Goal: Task Accomplishment & Management: Manage account settings

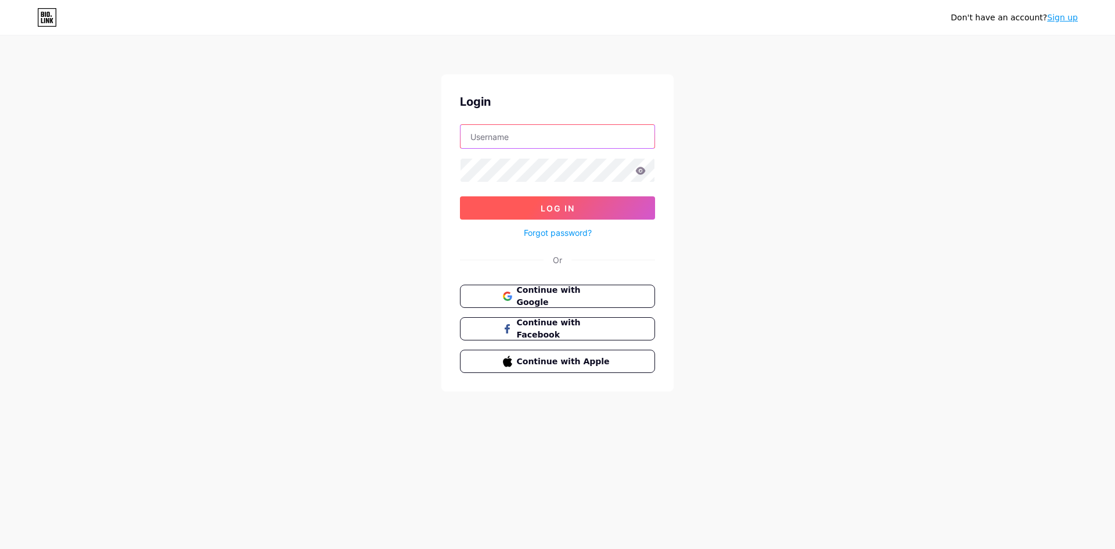
type input "[EMAIL_ADDRESS][DOMAIN_NAME]"
click at [546, 208] on span "Log In" at bounding box center [557, 208] width 34 height 10
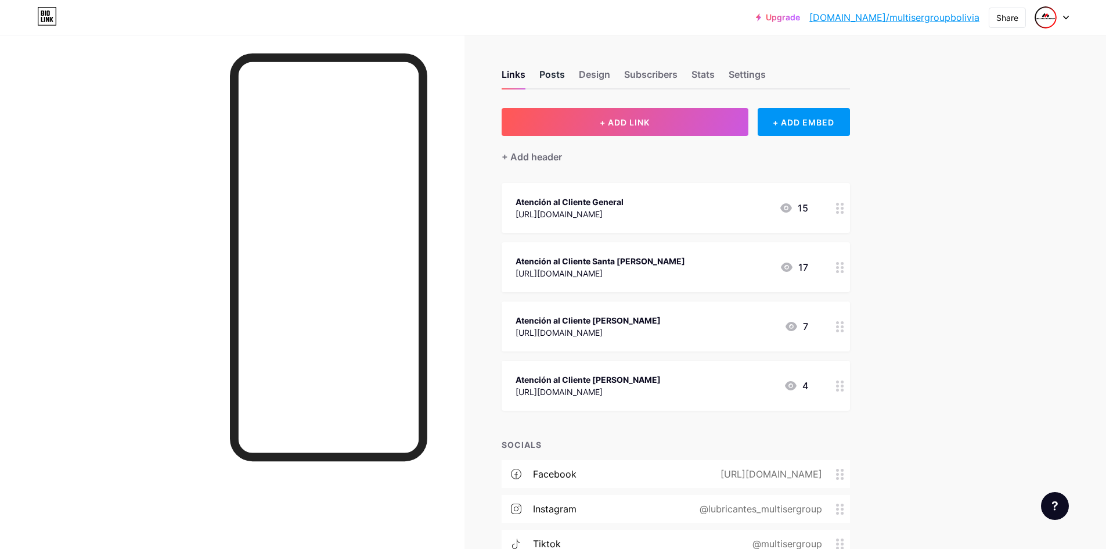
click at [565, 81] on div "Posts" at bounding box center [552, 77] width 26 height 21
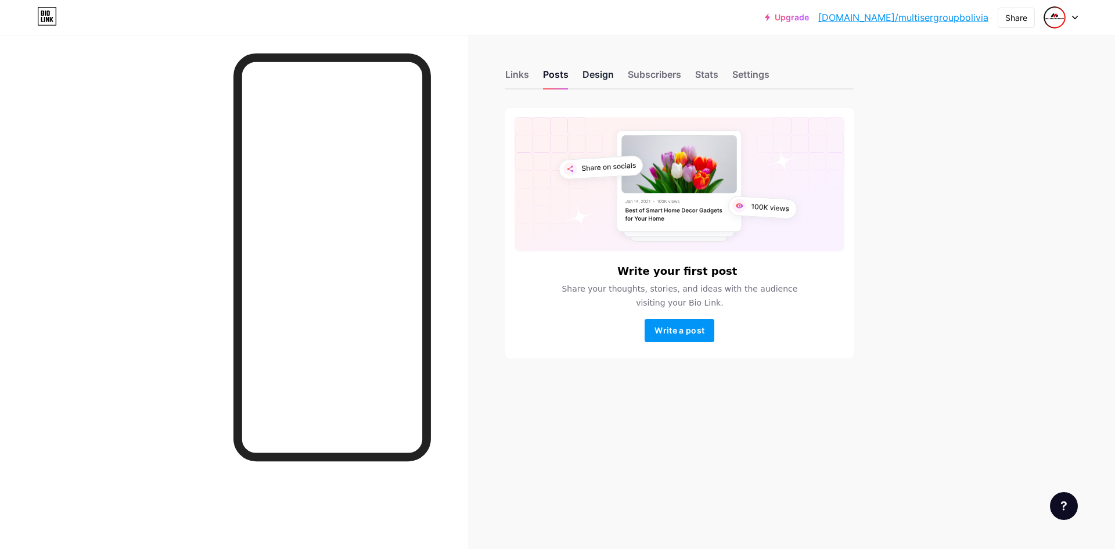
click at [598, 74] on div "Design" at bounding box center [597, 77] width 31 height 21
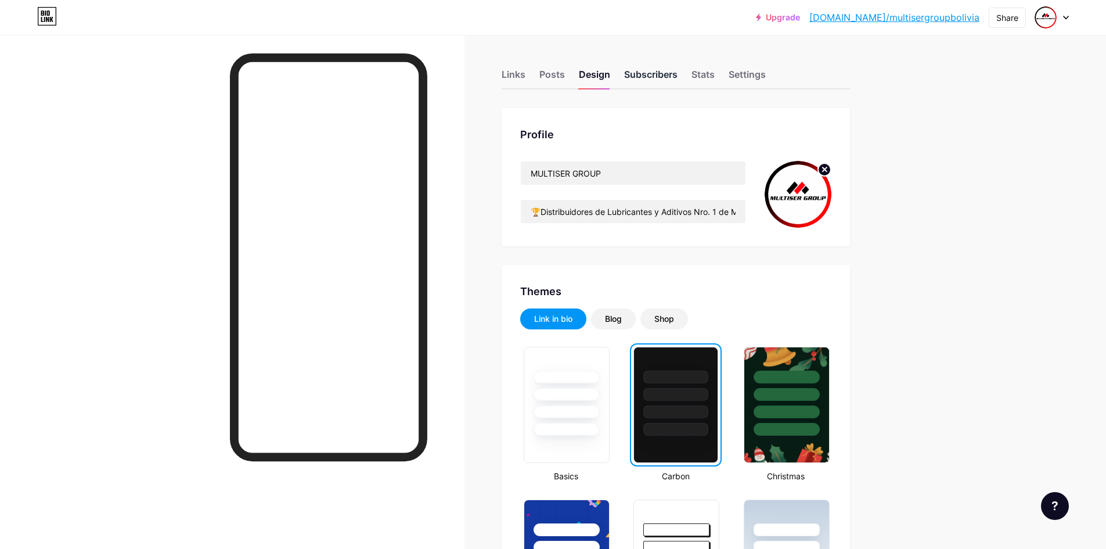
click at [661, 86] on div "Subscribers" at bounding box center [650, 77] width 53 height 21
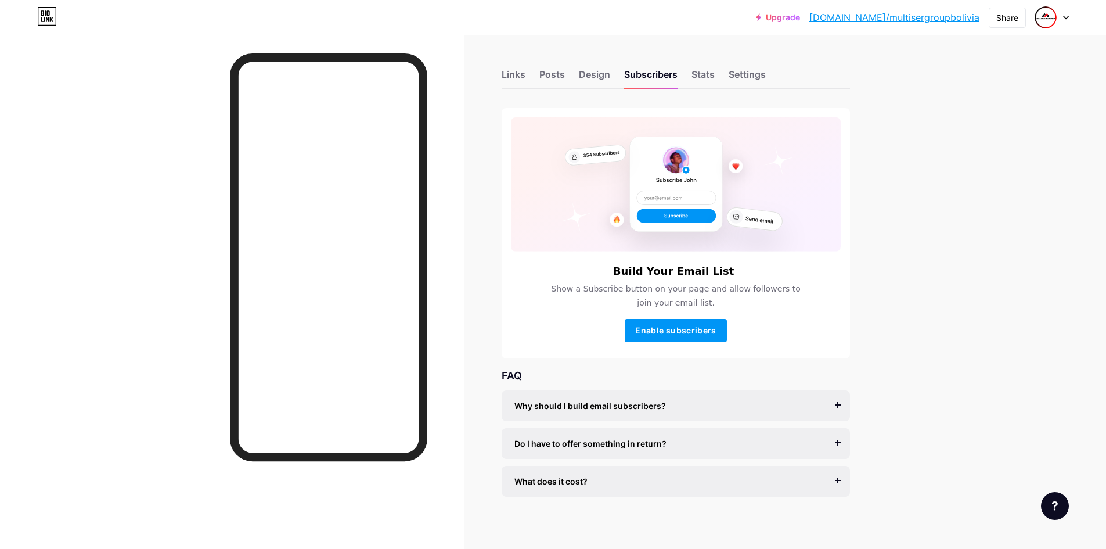
click at [722, 82] on div "Links Posts Design Subscribers Stats Settings" at bounding box center [676, 69] width 348 height 41
click at [707, 79] on div "Stats" at bounding box center [702, 77] width 23 height 21
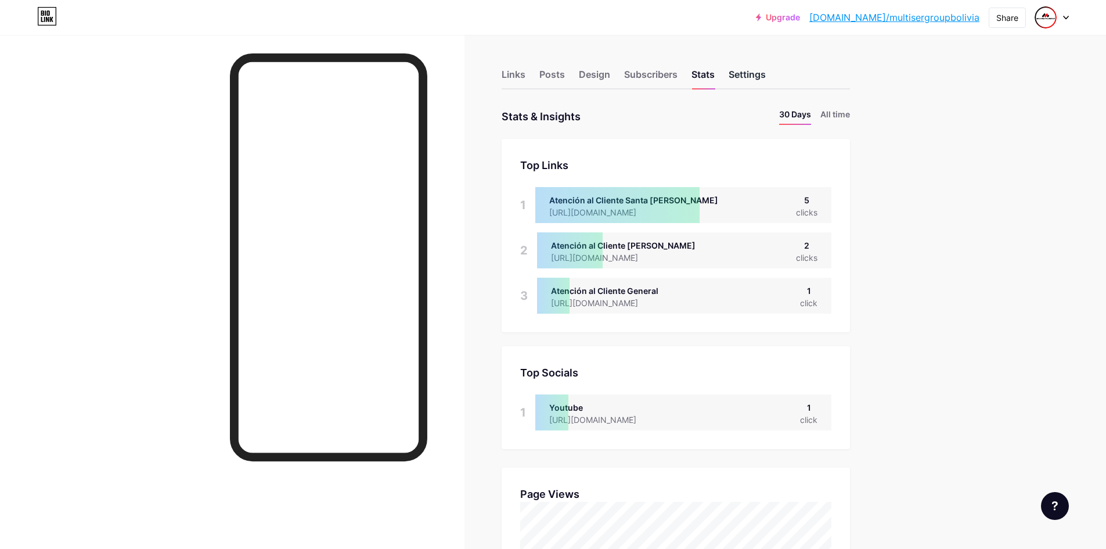
click at [746, 85] on div "Settings" at bounding box center [747, 77] width 37 height 21
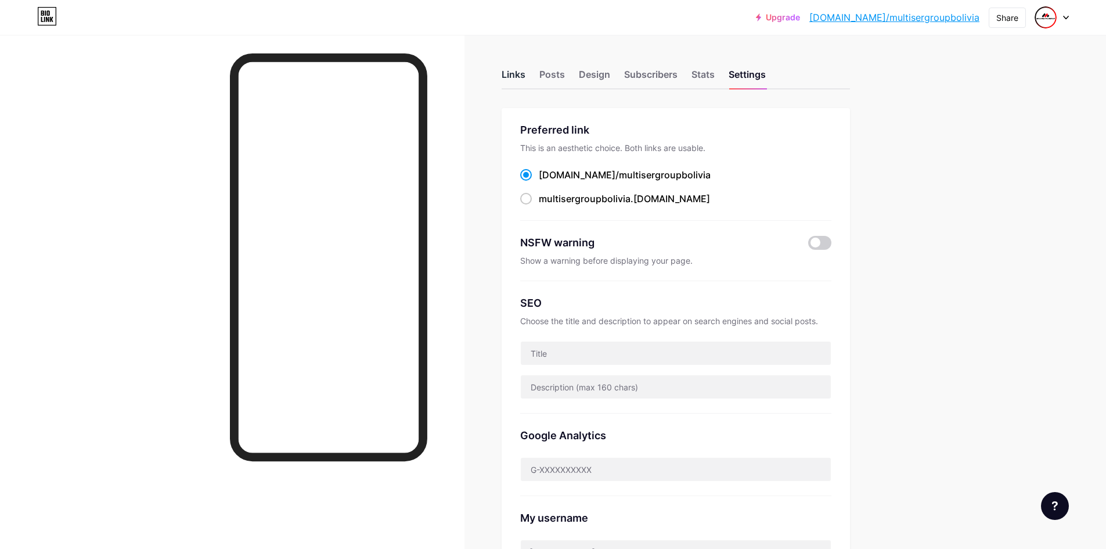
click at [521, 71] on div "Links" at bounding box center [514, 77] width 24 height 21
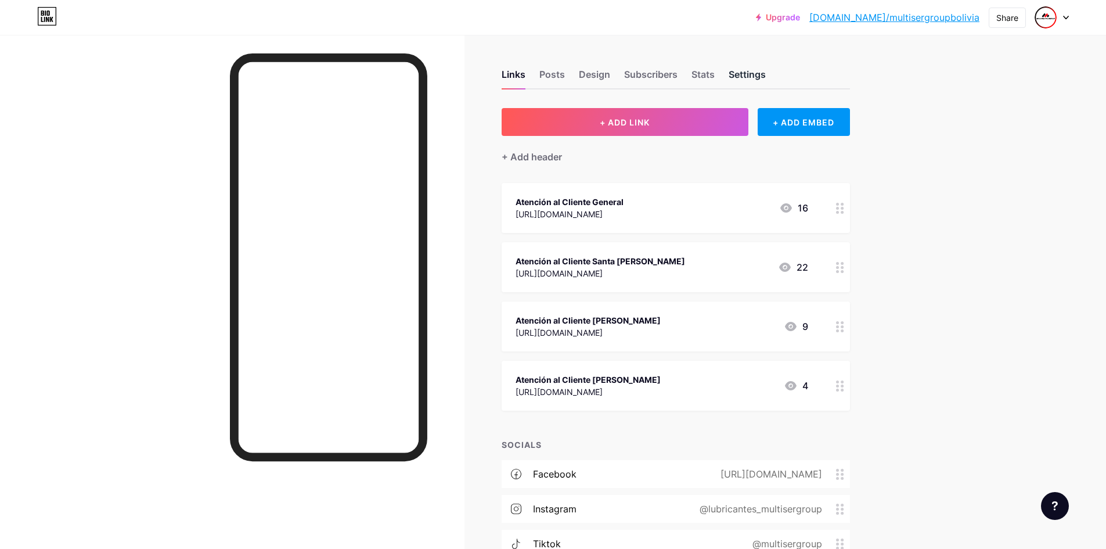
click at [753, 70] on div "Settings" at bounding box center [747, 77] width 37 height 21
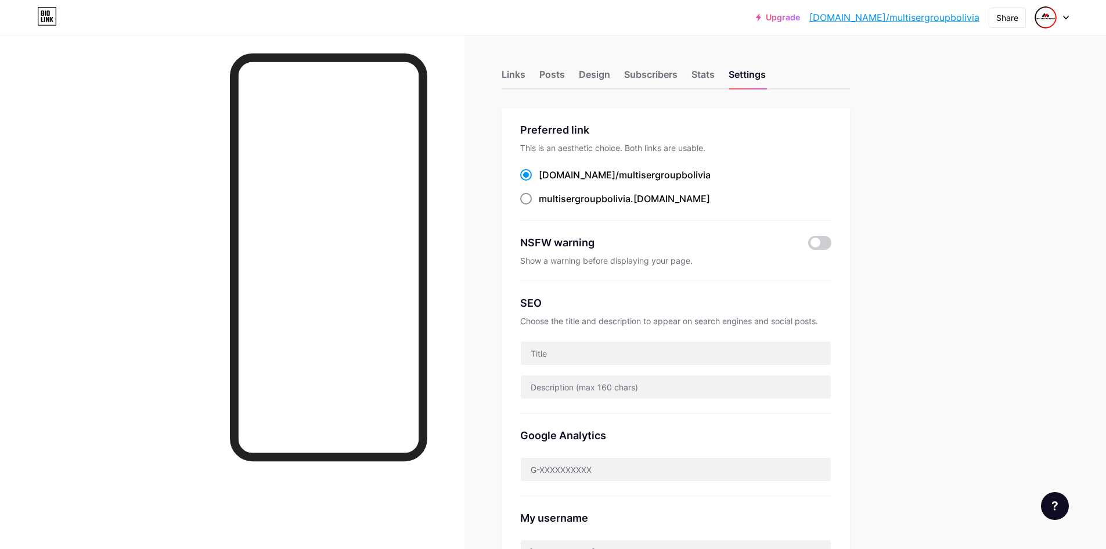
click at [539, 201] on label "multisergroupbolivia .[DOMAIN_NAME]" at bounding box center [615, 199] width 190 height 14
click at [539, 206] on input "multisergroupbolivia .[DOMAIN_NAME]" at bounding box center [543, 210] width 8 height 8
radio input "true"
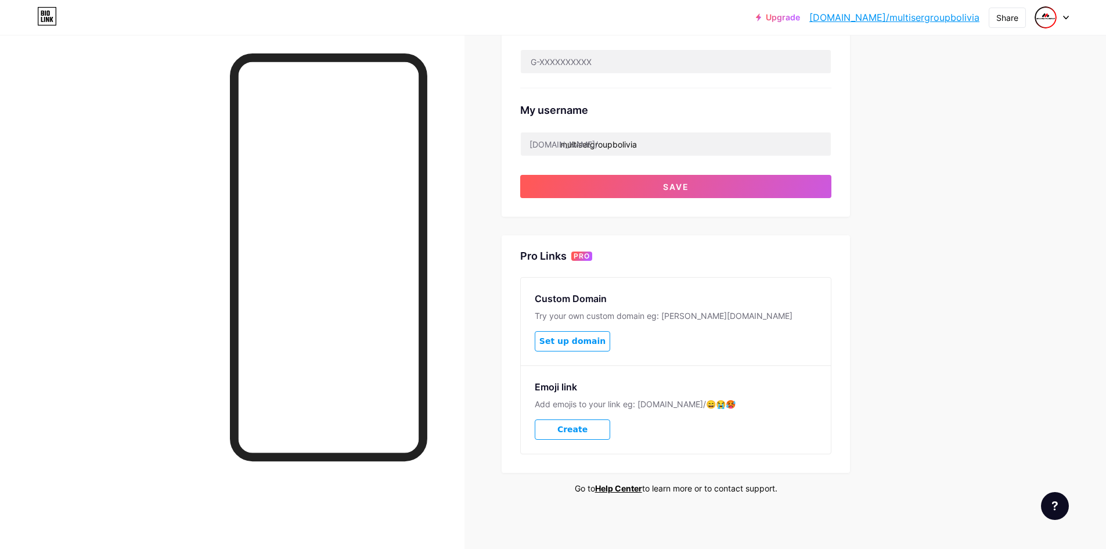
scroll to position [410, 0]
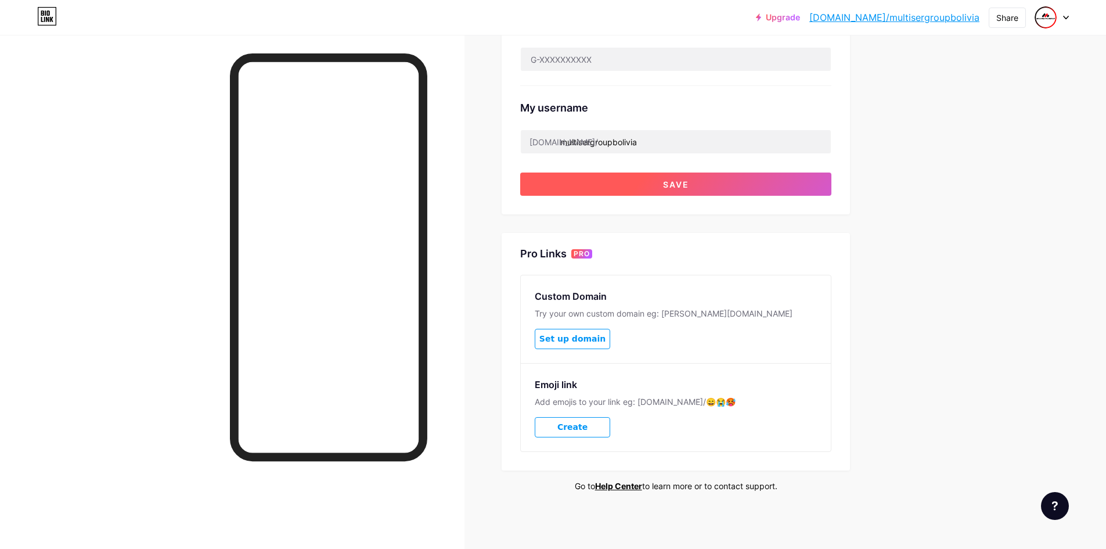
click at [687, 185] on span "Save" at bounding box center [676, 184] width 26 height 10
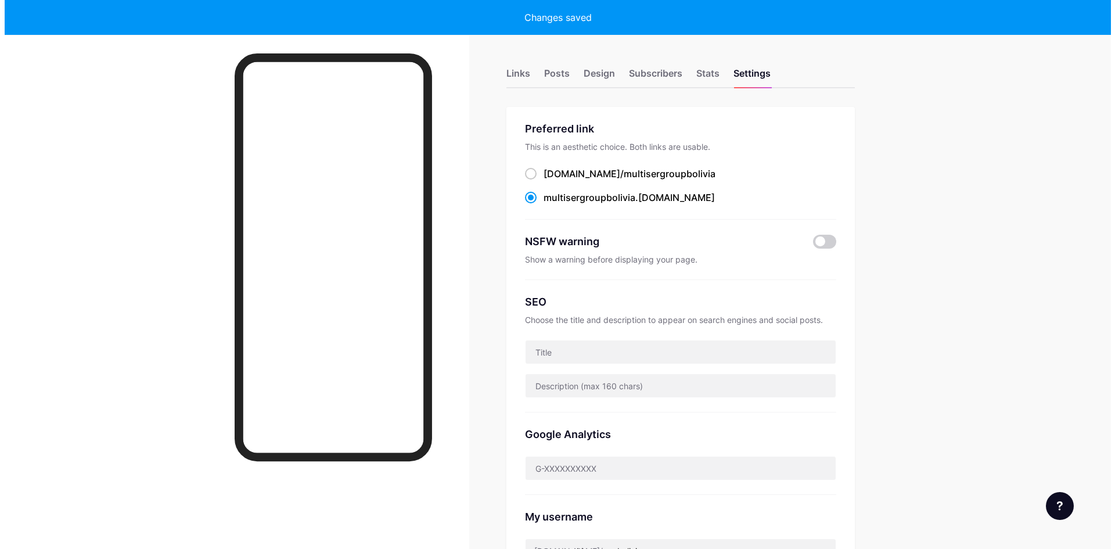
scroll to position [0, 0]
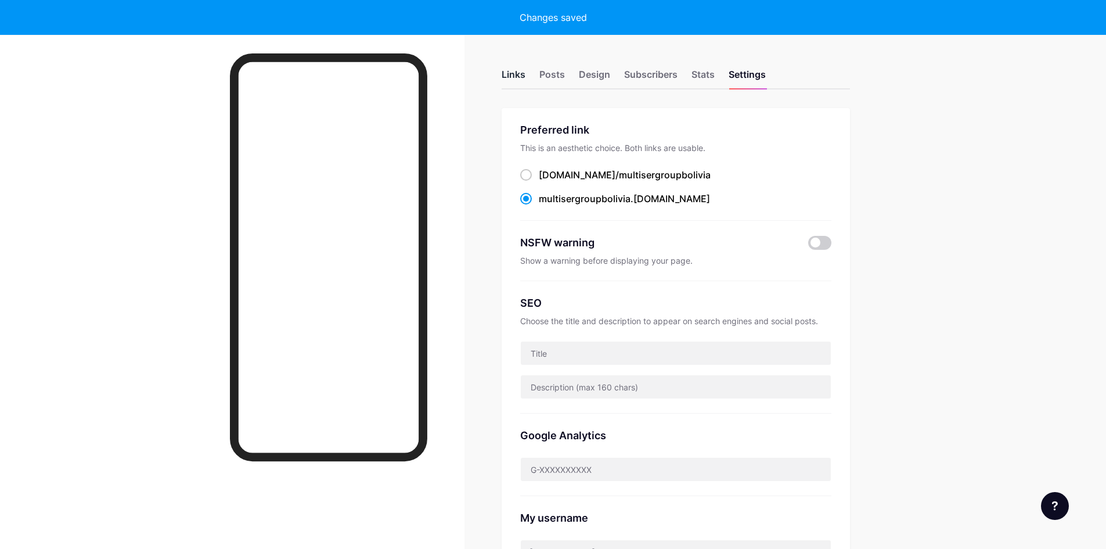
click at [517, 73] on div "Links" at bounding box center [514, 77] width 24 height 21
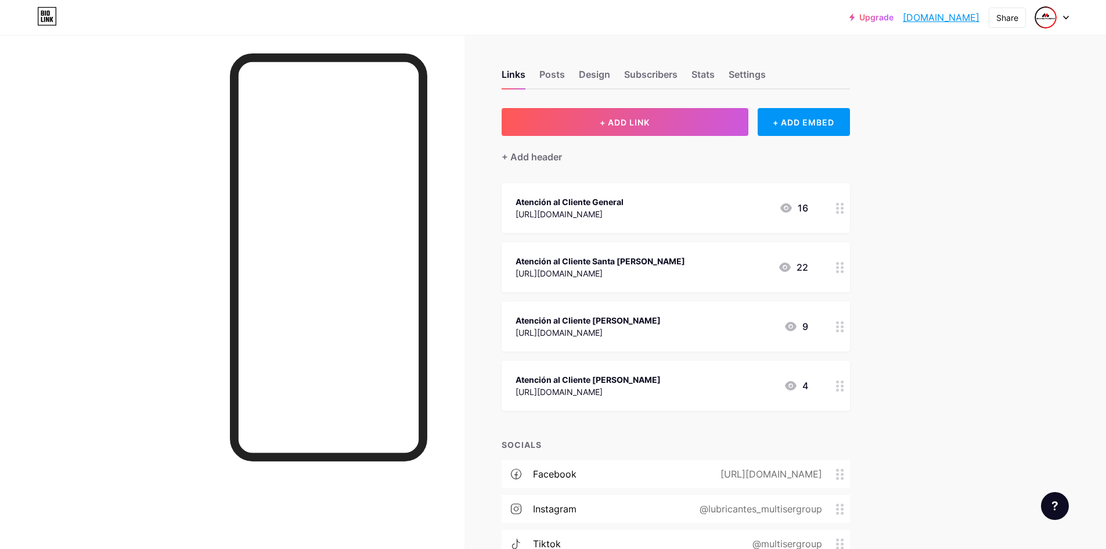
click at [580, 200] on div "Atención al Cliente General" at bounding box center [570, 202] width 108 height 12
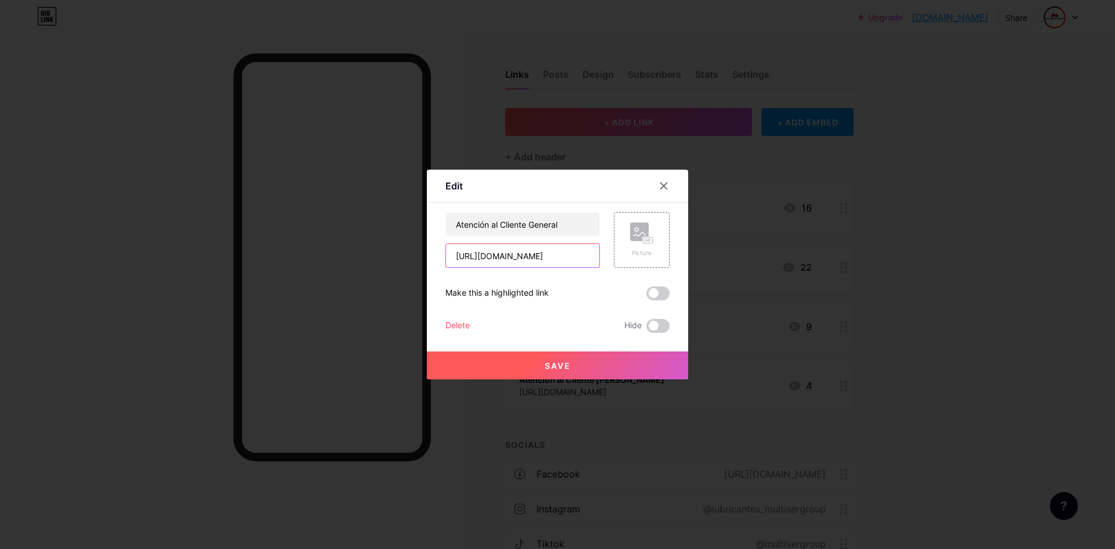
click at [577, 250] on input "[URL][DOMAIN_NAME]" at bounding box center [522, 255] width 153 height 23
click at [577, 247] on input "[URL][DOMAIN_NAME]" at bounding box center [522, 255] width 153 height 23
click at [524, 257] on input "[URL][DOMAIN_NAME]" at bounding box center [522, 255] width 153 height 23
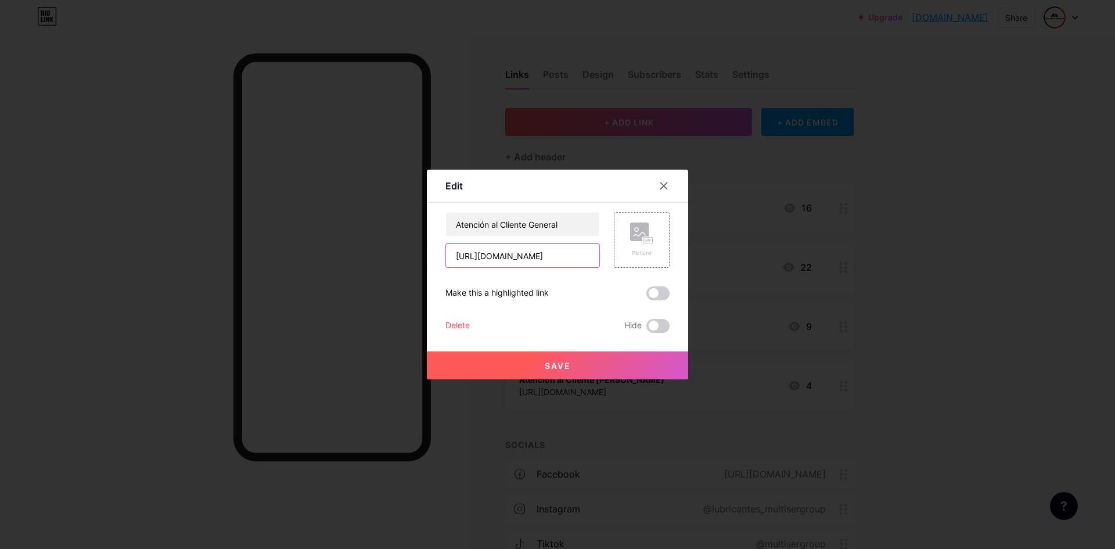
click at [524, 257] on input "[URL][DOMAIN_NAME]" at bounding box center [522, 255] width 153 height 23
paste input "ow61u"
type input "[URL][DOMAIN_NAME]"
click at [591, 369] on button "Save" at bounding box center [557, 365] width 261 height 28
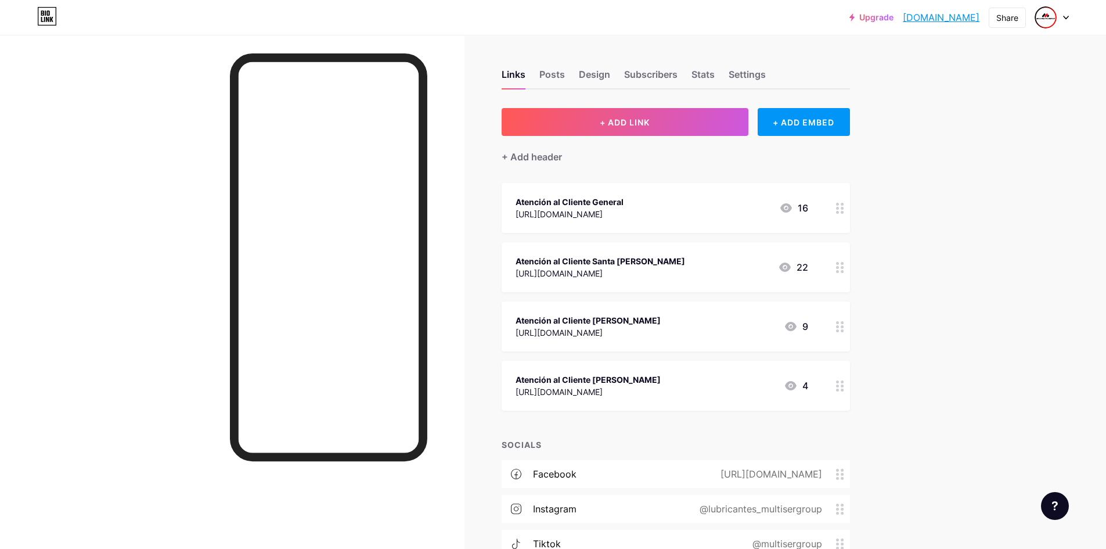
click at [618, 262] on div "Atención al Cliente Santa [PERSON_NAME]" at bounding box center [601, 261] width 170 height 12
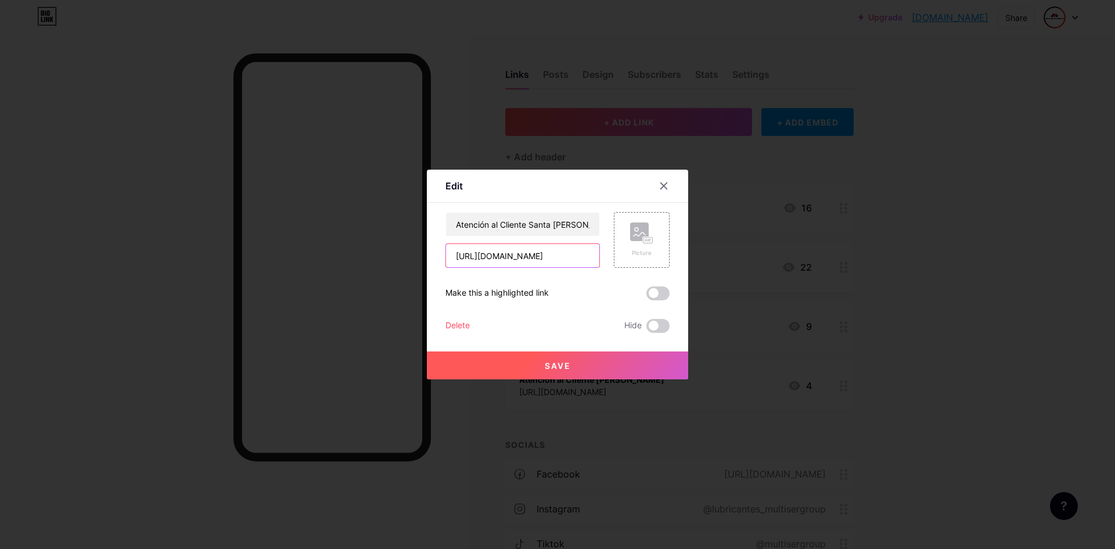
click at [548, 257] on input "[URL][DOMAIN_NAME]" at bounding box center [522, 255] width 153 height 23
click at [547, 255] on input "[URL][DOMAIN_NAME]" at bounding box center [522, 255] width 153 height 23
drag, startPoint x: 830, startPoint y: 213, endPoint x: 819, endPoint y: 215, distance: 11.3
click at [826, 214] on div at bounding box center [557, 274] width 1115 height 549
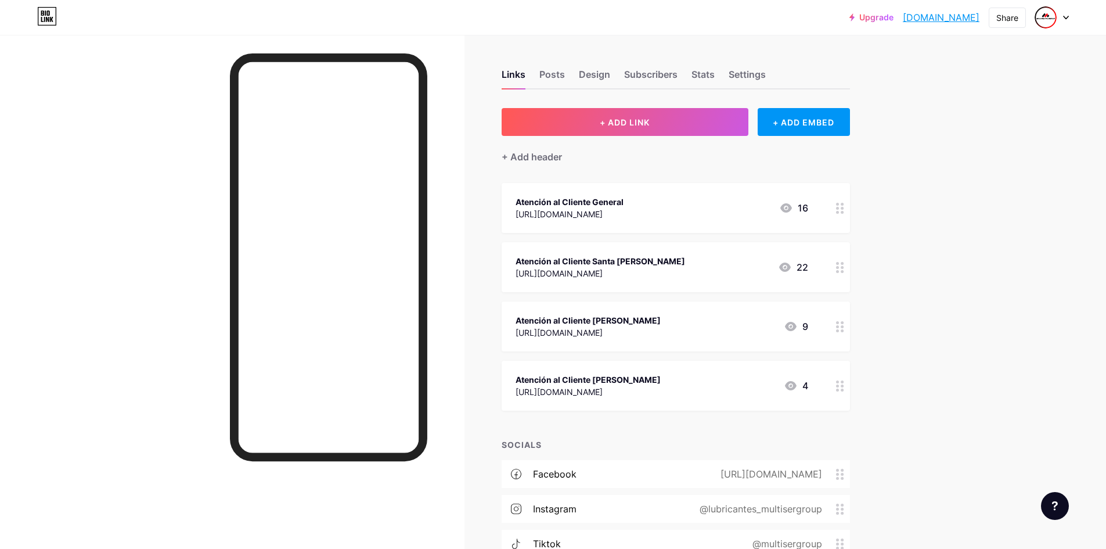
click at [608, 194] on div "Atención al Cliente General [URL][DOMAIN_NAME]" at bounding box center [570, 207] width 108 height 27
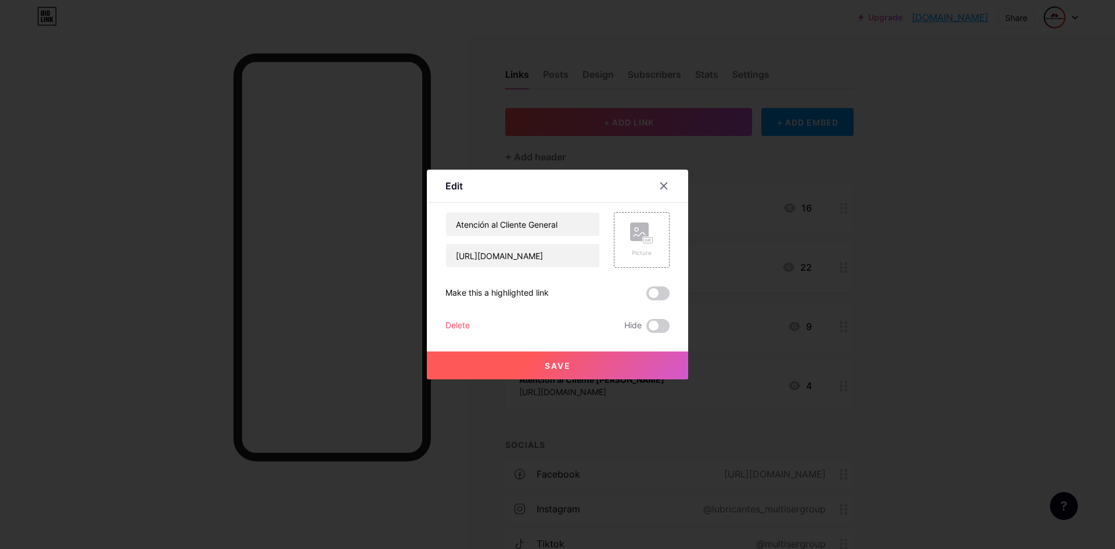
click at [755, 169] on div at bounding box center [557, 274] width 1115 height 549
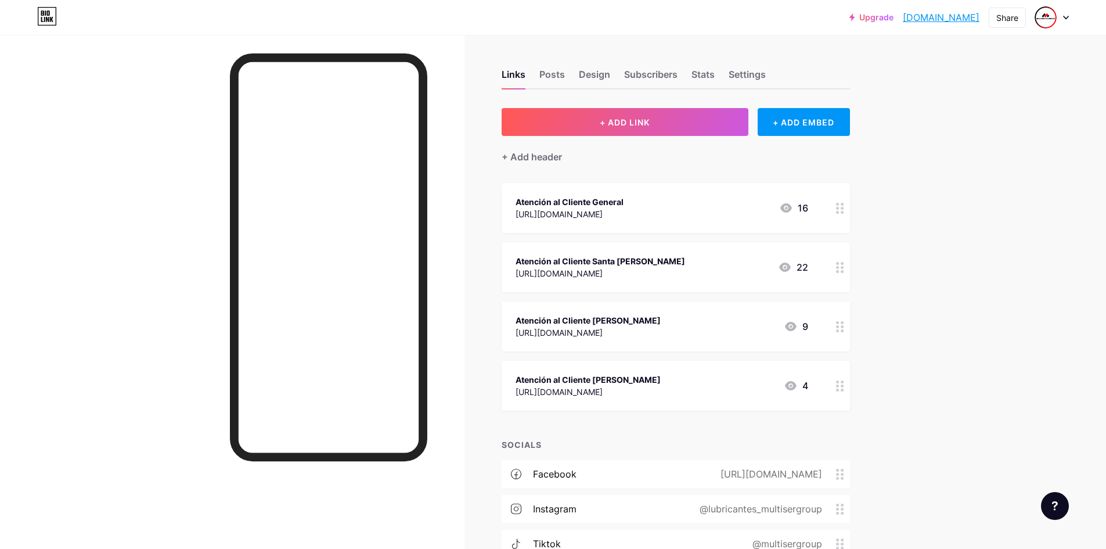
click at [837, 268] on div at bounding box center [840, 267] width 20 height 50
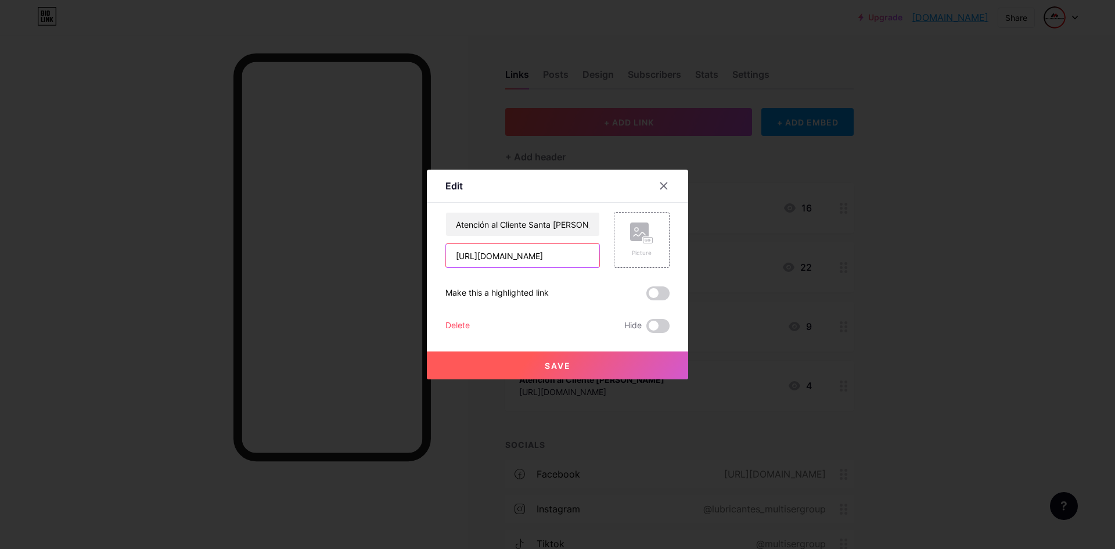
click at [538, 253] on input "[URL][DOMAIN_NAME]" at bounding box center [522, 255] width 153 height 23
paste input "[URL][DOMAIN_NAME]"
click at [536, 251] on input "[URL][DOMAIN_NAME][DOMAIN_NAME]" at bounding box center [522, 255] width 153 height 23
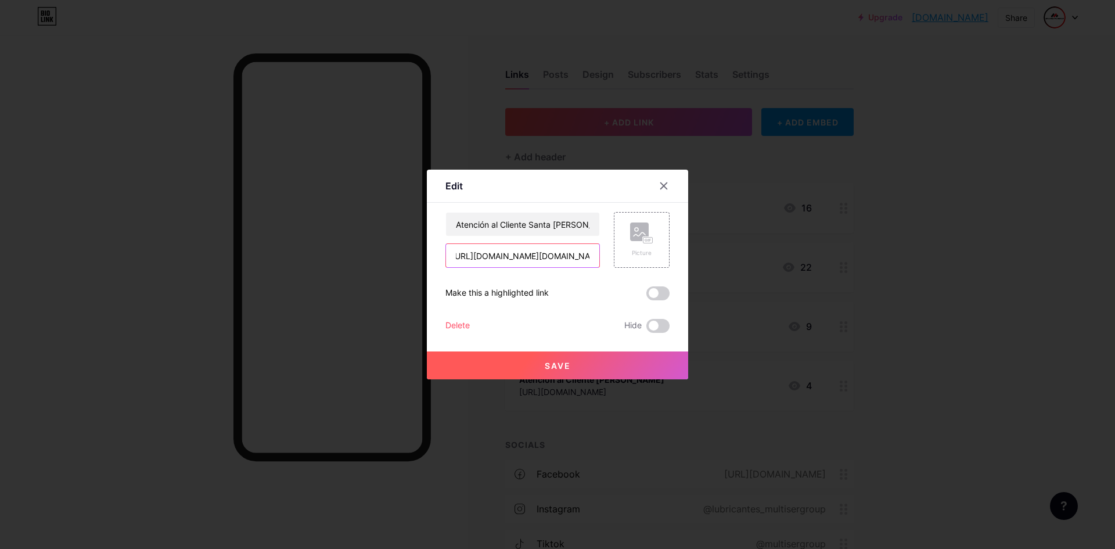
click at [536, 251] on input "[URL][DOMAIN_NAME][DOMAIN_NAME]" at bounding box center [522, 255] width 153 height 23
paste input "text"
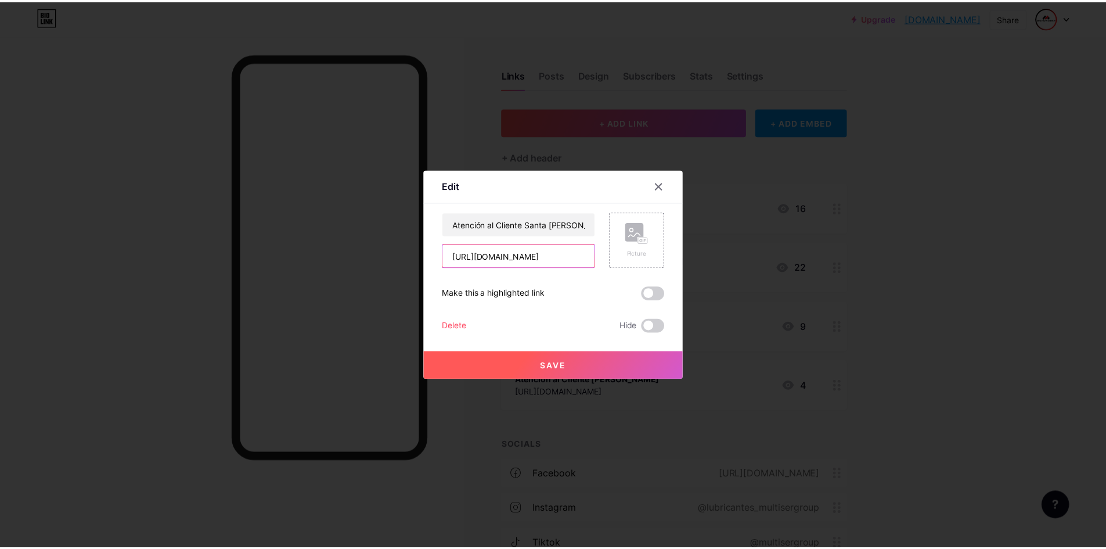
scroll to position [0, 0]
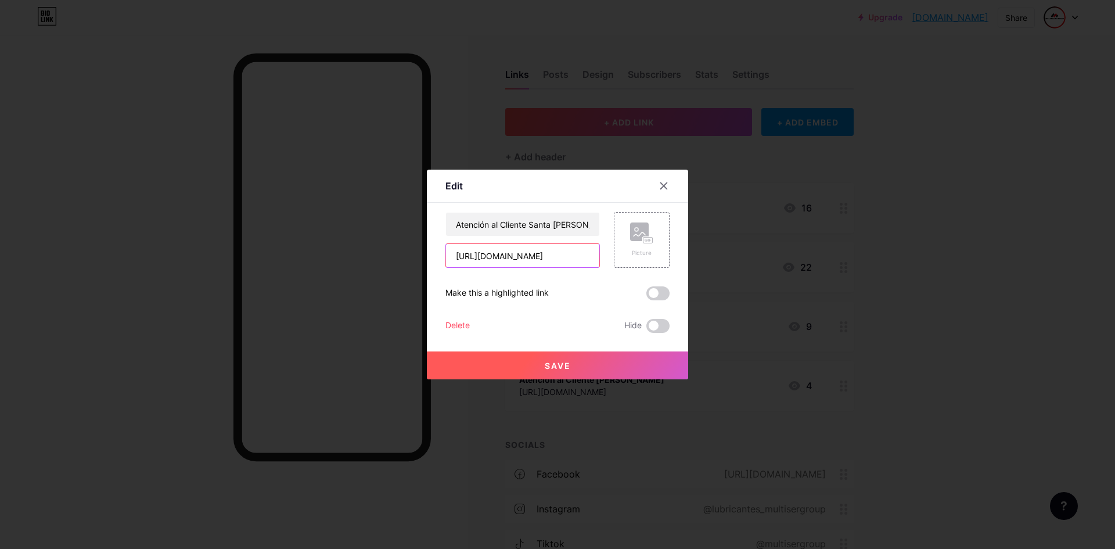
type input "[URL][DOMAIN_NAME]"
click at [577, 370] on button "Save" at bounding box center [557, 365] width 261 height 28
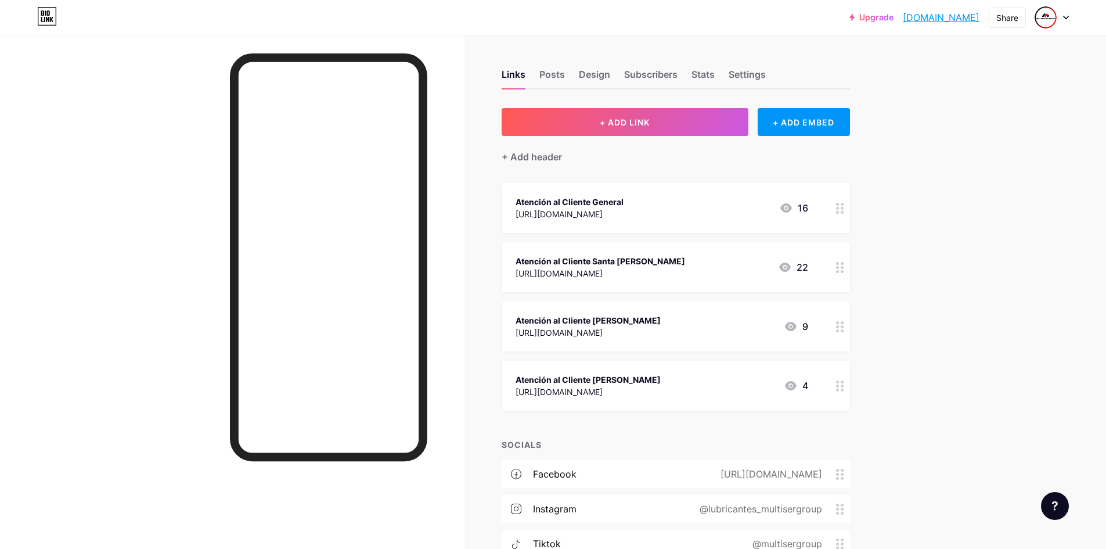
click at [625, 331] on div "Atención al Cliente [PERSON_NAME] [URL][DOMAIN_NAME] 9" at bounding box center [662, 326] width 293 height 27
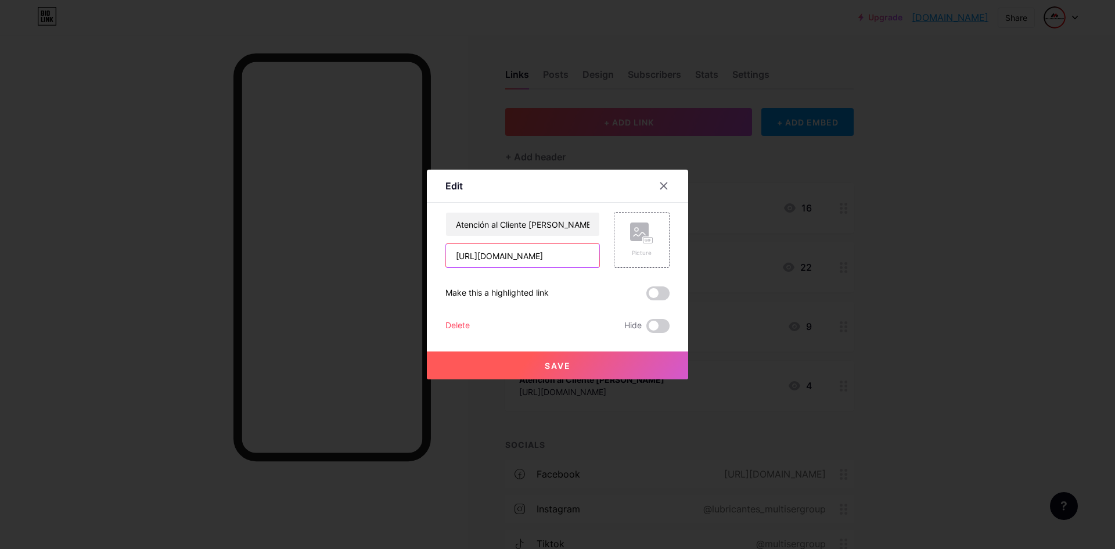
click at [542, 257] on input "[URL][DOMAIN_NAME]" at bounding box center [522, 255] width 153 height 23
paste input "i047cv"
type input "[URL][DOMAIN_NAME]"
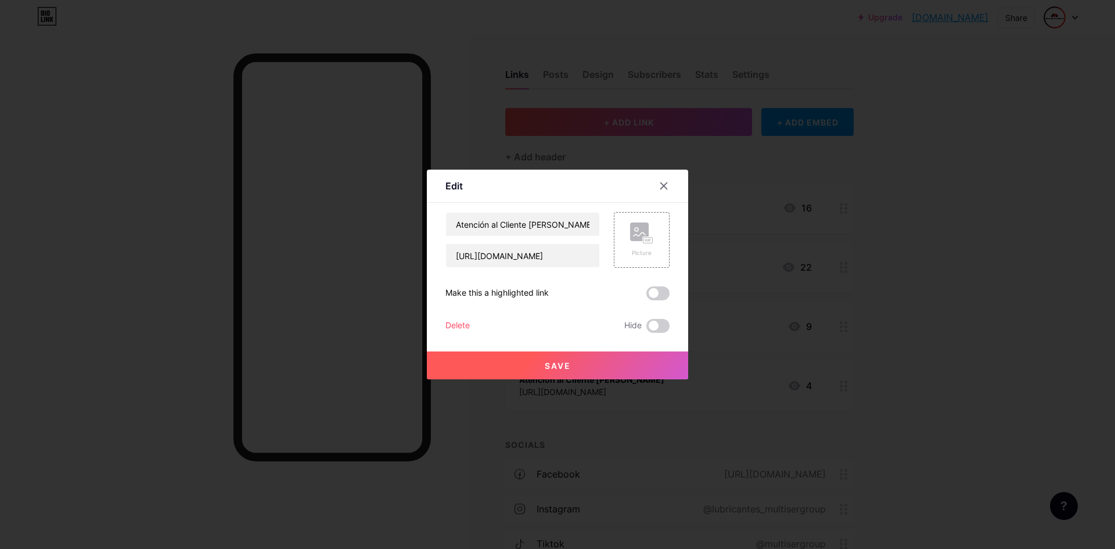
click at [569, 363] on span "Save" at bounding box center [558, 366] width 26 height 10
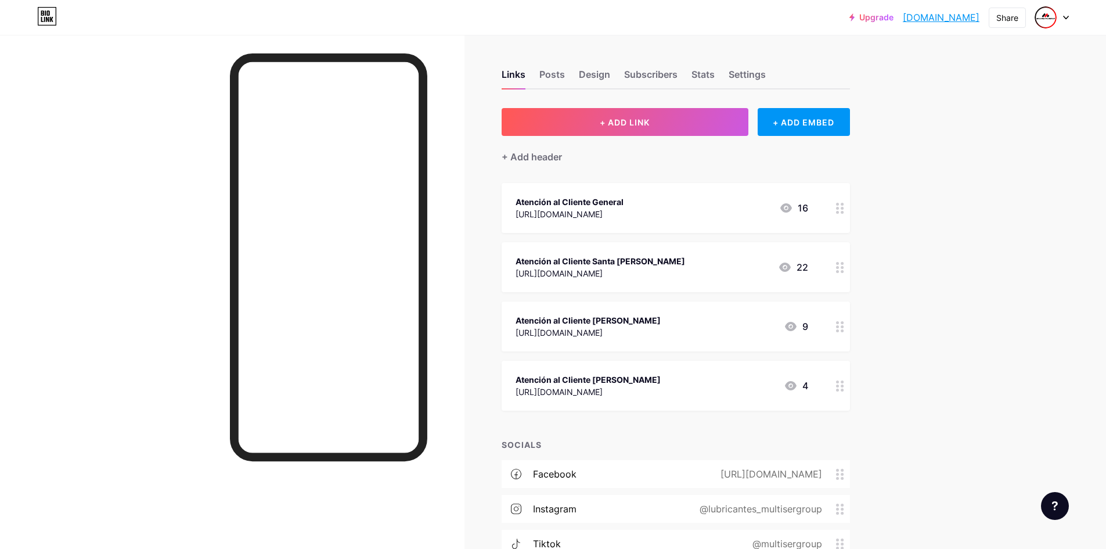
click at [611, 378] on div "Atención al Cliente [PERSON_NAME]" at bounding box center [588, 379] width 145 height 12
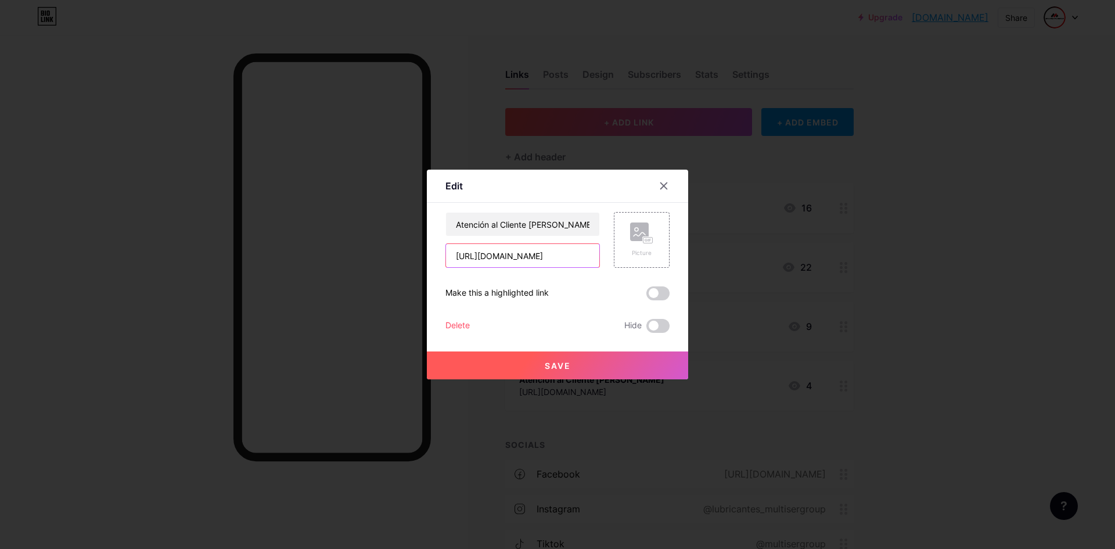
click at [550, 250] on input "[URL][DOMAIN_NAME]" at bounding box center [522, 255] width 153 height 23
click at [520, 253] on input "[URL][DOMAIN_NAME]" at bounding box center [522, 255] width 153 height 23
click at [802, 256] on div at bounding box center [557, 274] width 1115 height 549
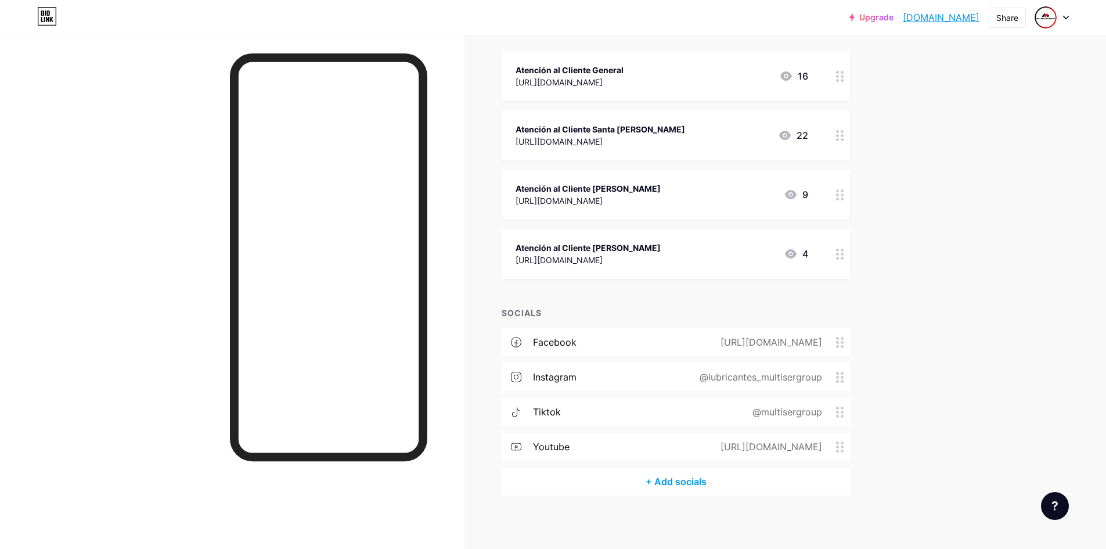
scroll to position [136, 0]
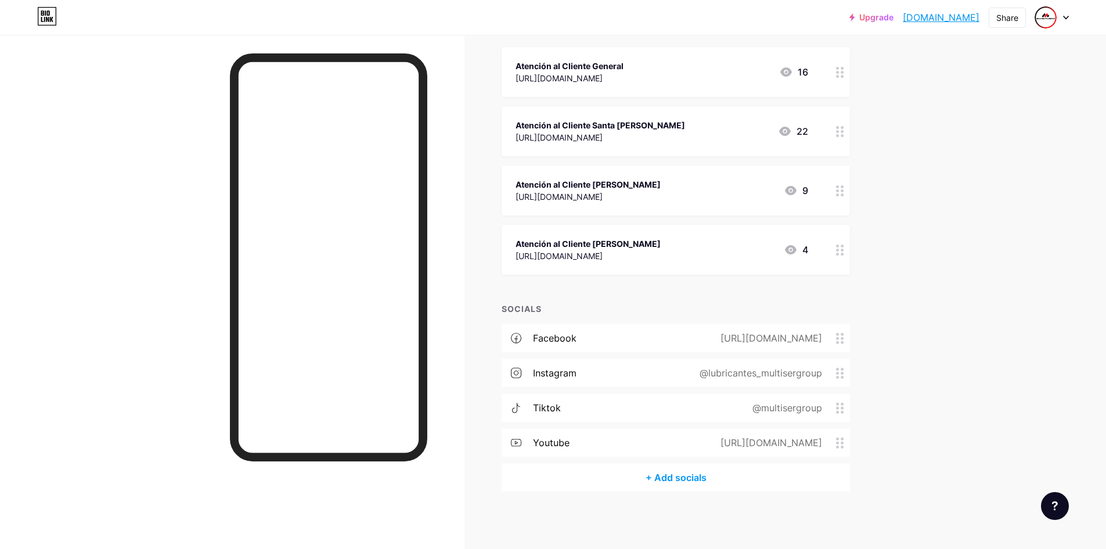
click at [844, 246] on icon at bounding box center [840, 249] width 8 height 11
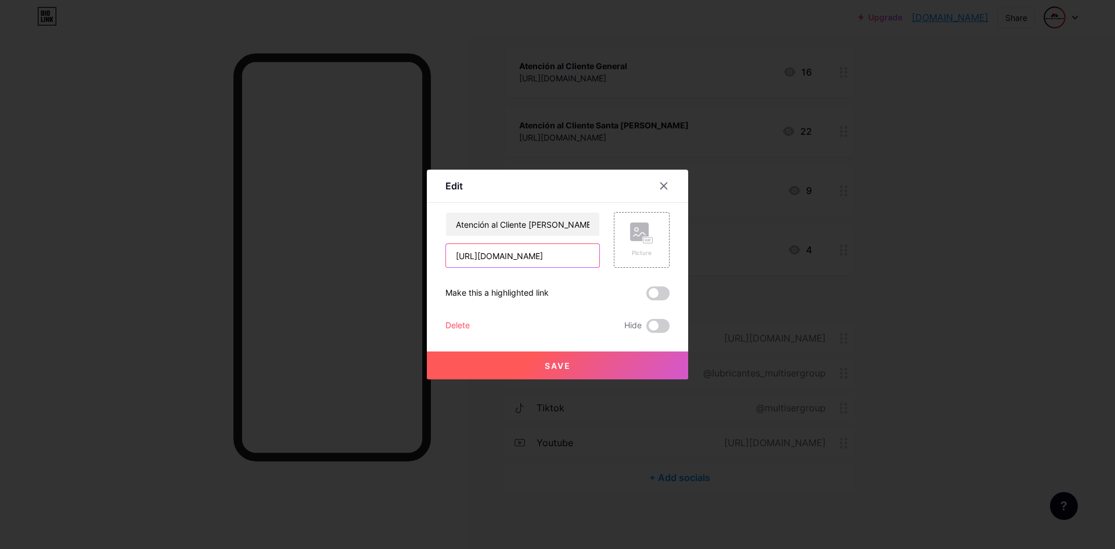
click at [549, 259] on input "[URL][DOMAIN_NAME]" at bounding box center [522, 255] width 153 height 23
click at [529, 255] on input "[URL][DOMAIN_NAME]" at bounding box center [522, 255] width 153 height 23
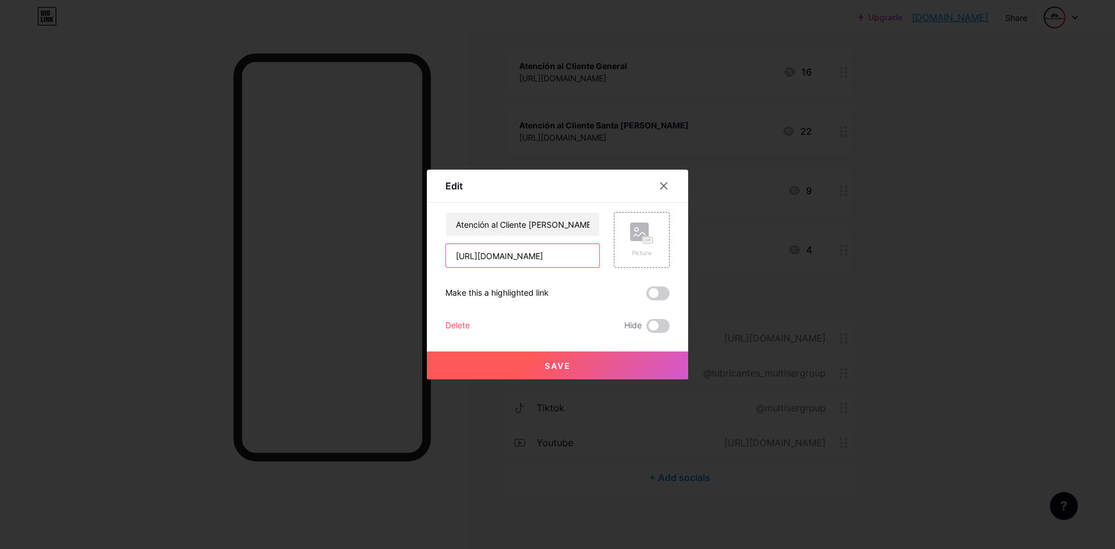
click at [529, 255] on input "[URL][DOMAIN_NAME]" at bounding box center [522, 255] width 153 height 23
paste input "iowx9p"
type input "[URL][DOMAIN_NAME]"
click at [558, 361] on span "Save" at bounding box center [558, 366] width 26 height 10
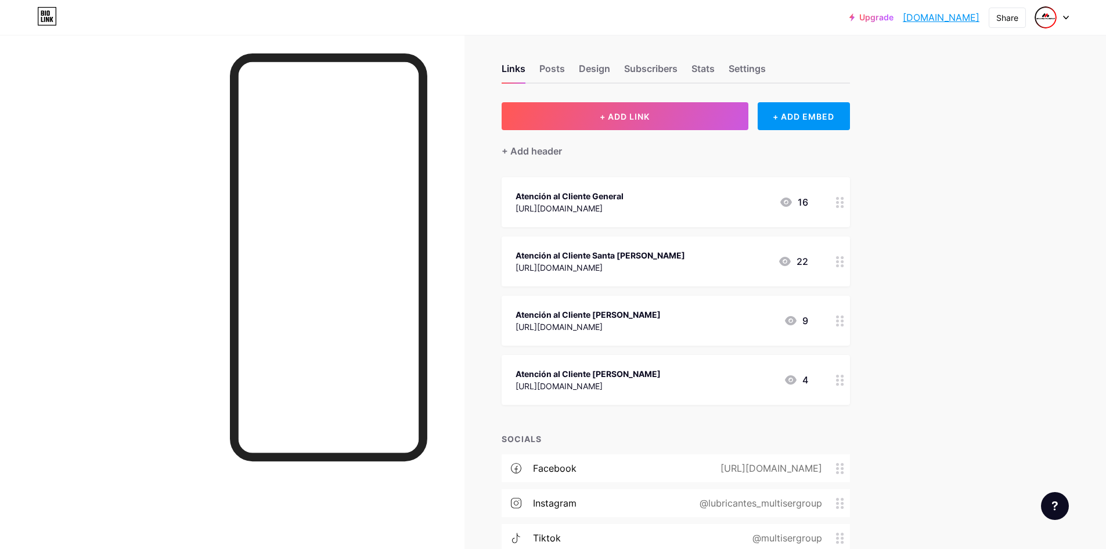
scroll to position [0, 0]
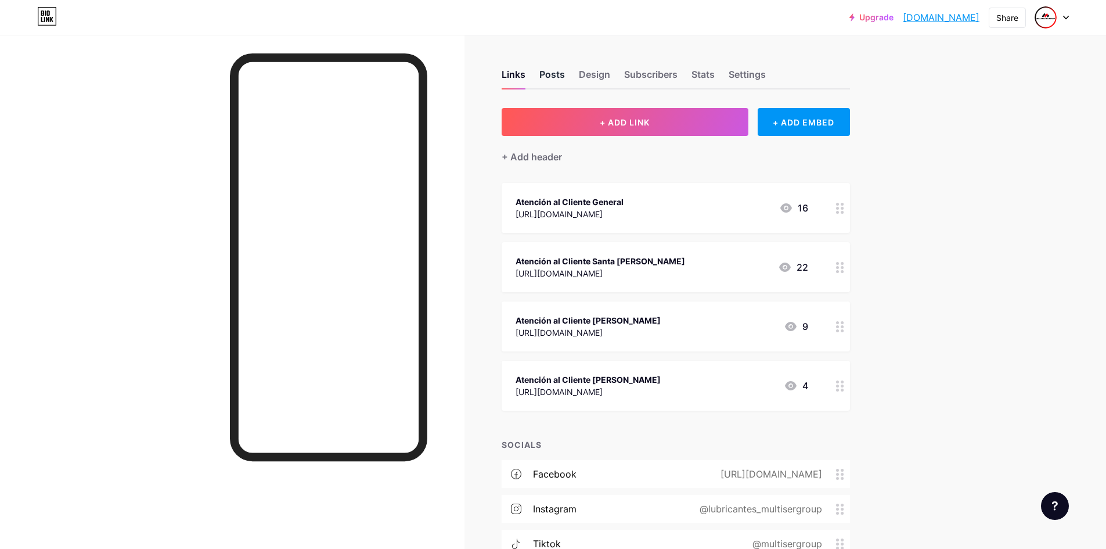
click at [557, 76] on div "Posts" at bounding box center [552, 77] width 26 height 21
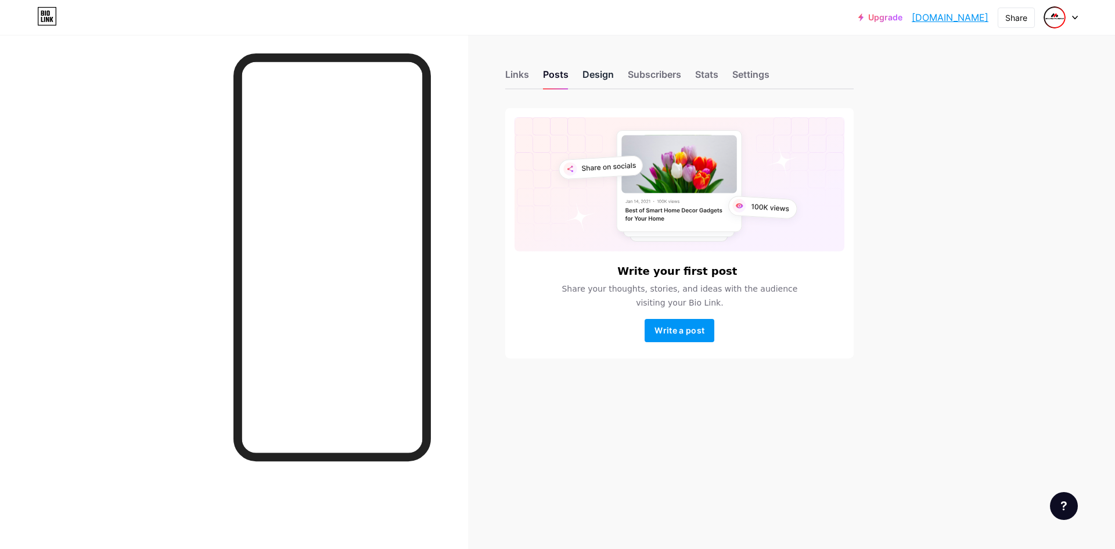
click at [588, 74] on div "Design" at bounding box center [597, 77] width 31 height 21
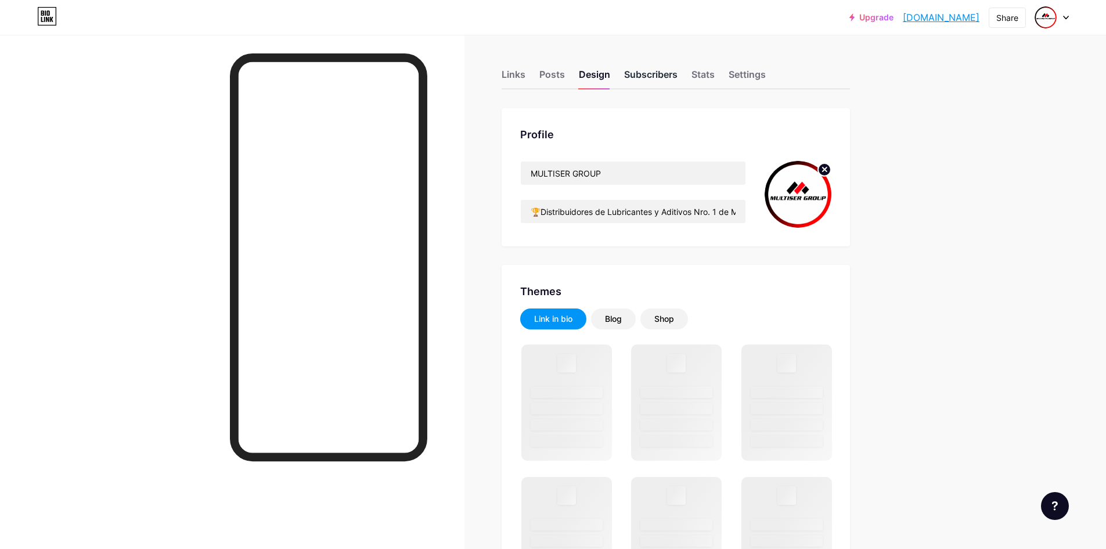
click at [640, 74] on div "Subscribers" at bounding box center [650, 77] width 53 height 21
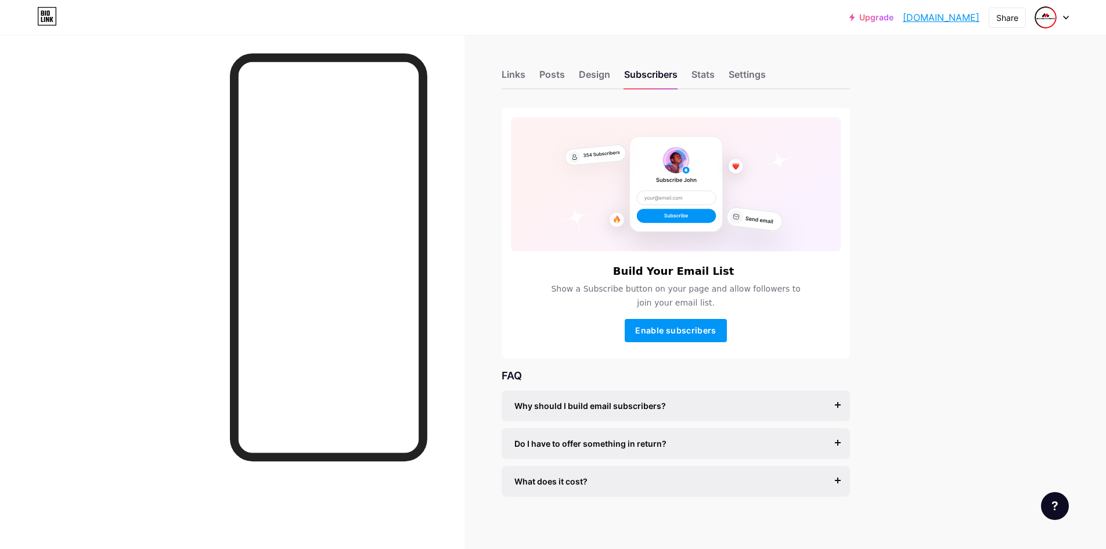
click at [579, 67] on div "Links Posts Design Subscribers Stats Settings" at bounding box center [676, 69] width 348 height 41
click at [590, 72] on div "Design" at bounding box center [594, 77] width 31 height 21
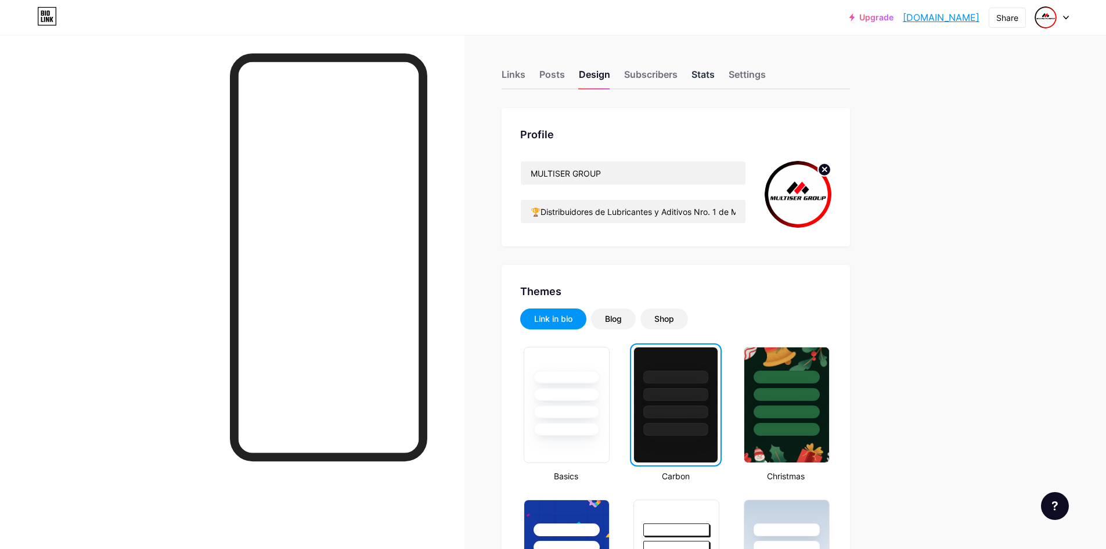
click at [699, 72] on div "Stats" at bounding box center [702, 77] width 23 height 21
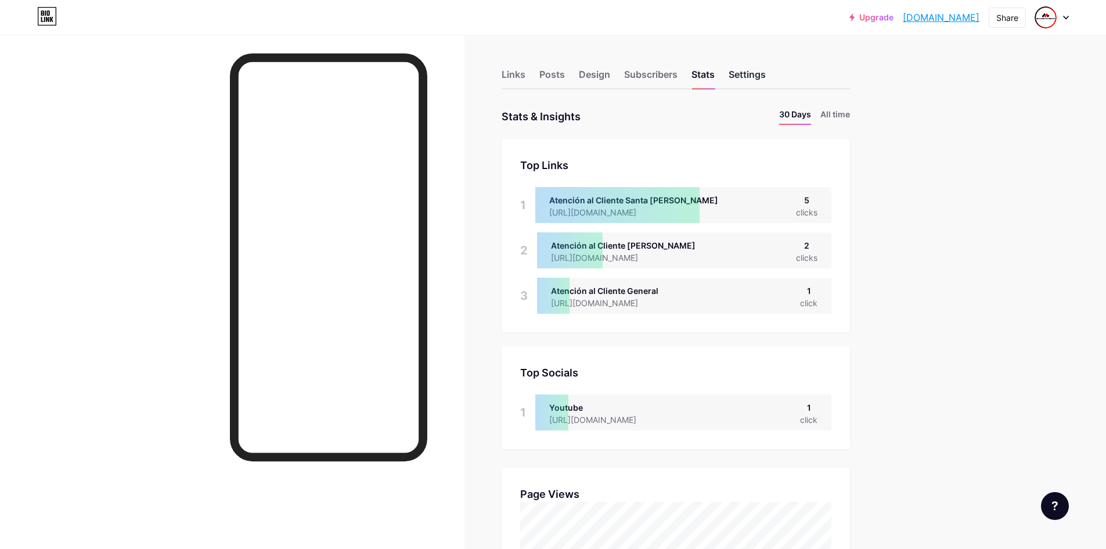
scroll to position [549, 1106]
click at [749, 75] on div "Settings" at bounding box center [747, 77] width 37 height 21
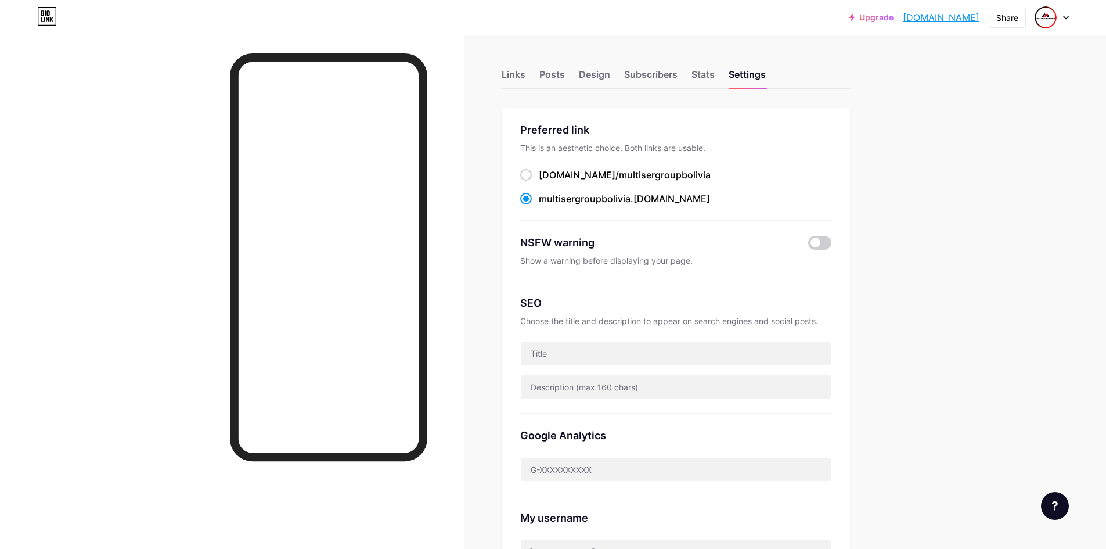
click at [701, 89] on div "Links Posts Design Subscribers Stats Settings" at bounding box center [676, 69] width 348 height 41
click at [706, 75] on div "Stats" at bounding box center [702, 77] width 23 height 21
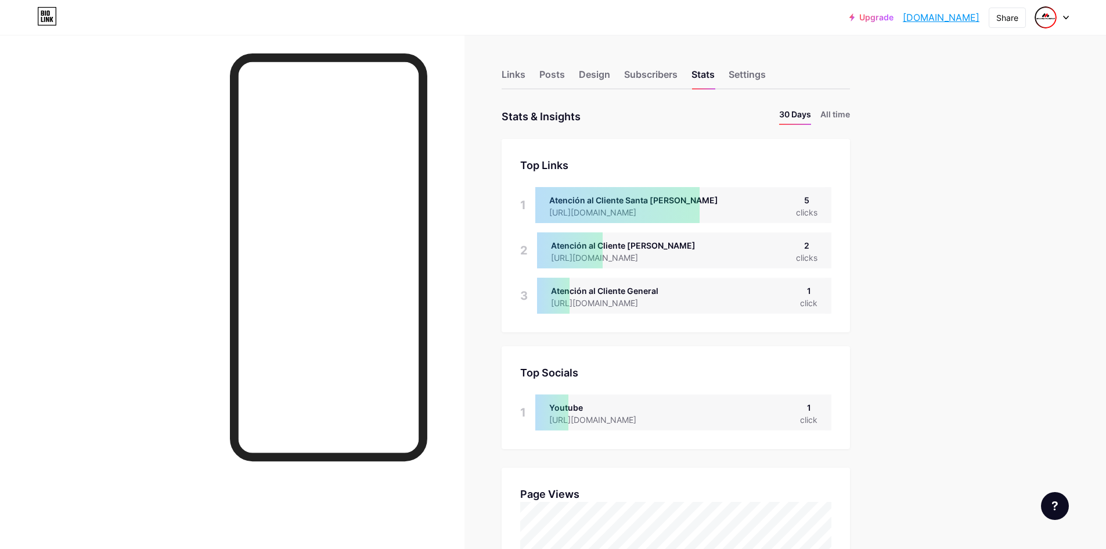
scroll to position [549, 1106]
click at [947, 16] on link "[DOMAIN_NAME]" at bounding box center [941, 17] width 77 height 14
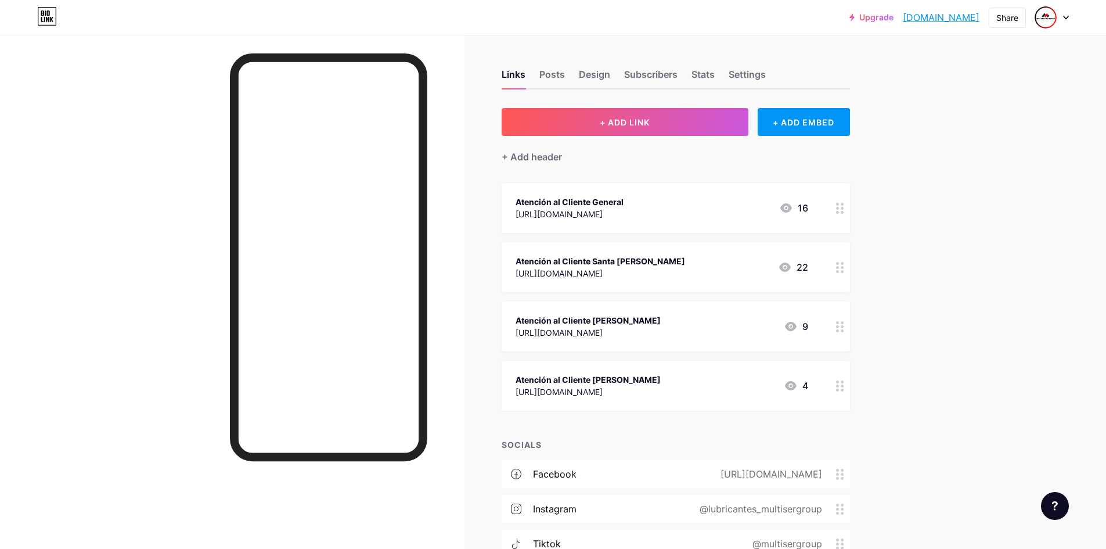
click at [39, 21] on div "Upgrade multisergroupbo... [DOMAIN_NAME] Share Switch accounts MULTISER GROUP […" at bounding box center [553, 17] width 1106 height 21
click at [41, 22] on icon at bounding box center [47, 16] width 20 height 19
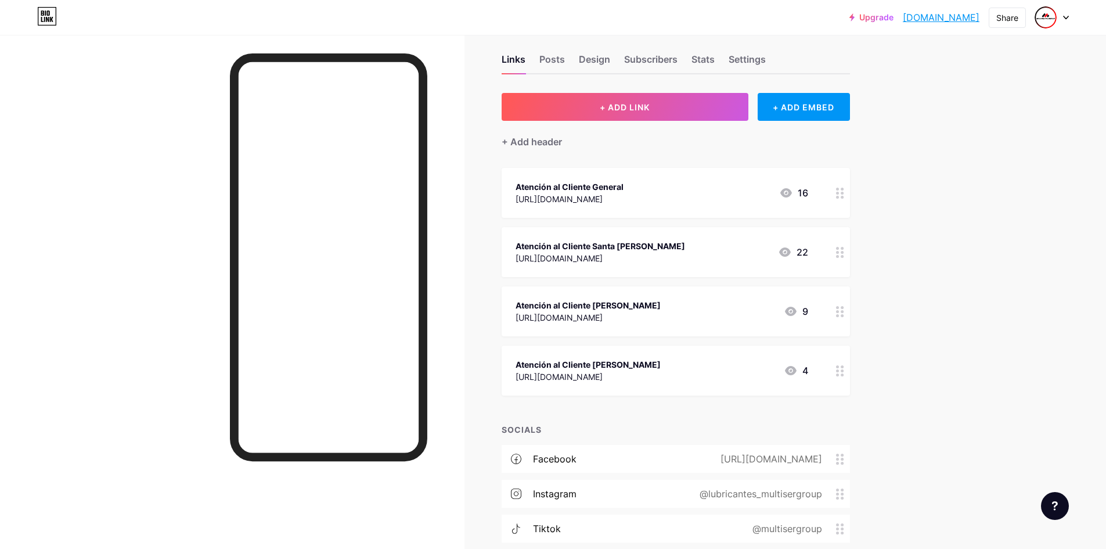
scroll to position [136, 0]
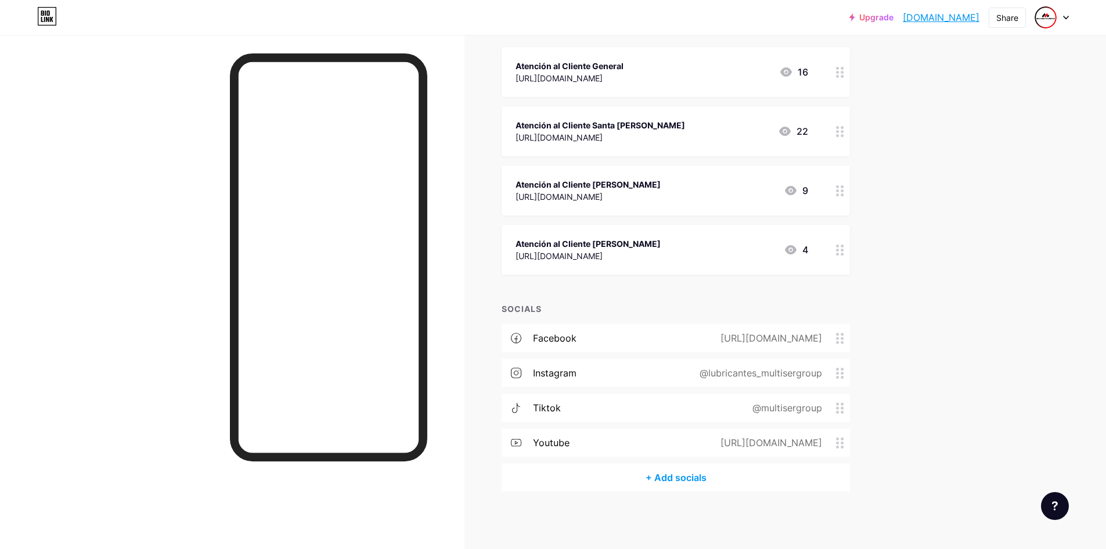
click at [766, 373] on div "@lubricantes_multisergroup" at bounding box center [758, 373] width 155 height 14
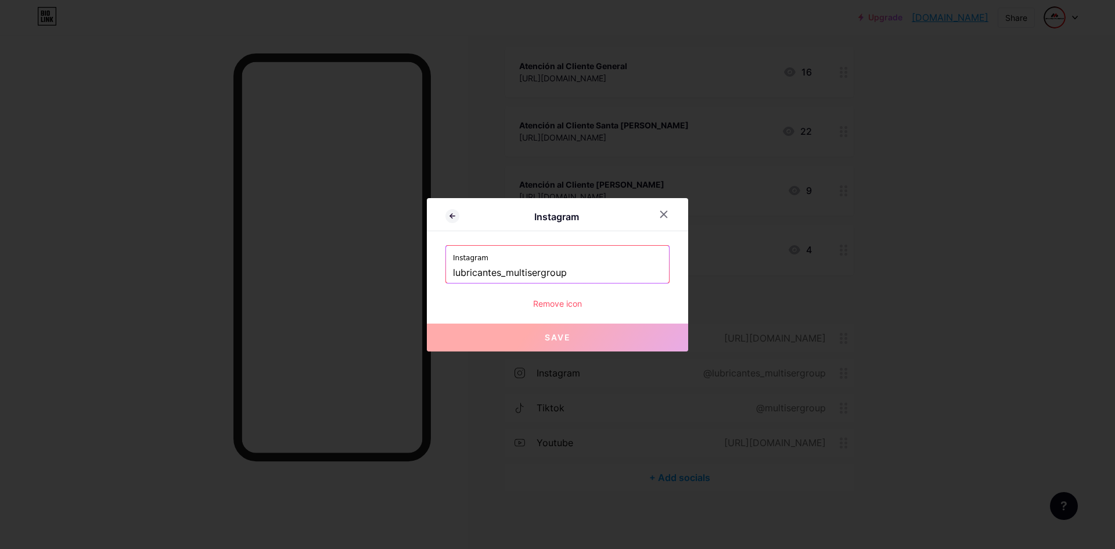
click at [547, 277] on input "lubricantes_multisergroup" at bounding box center [557, 273] width 209 height 20
click at [813, 327] on div at bounding box center [557, 274] width 1115 height 549
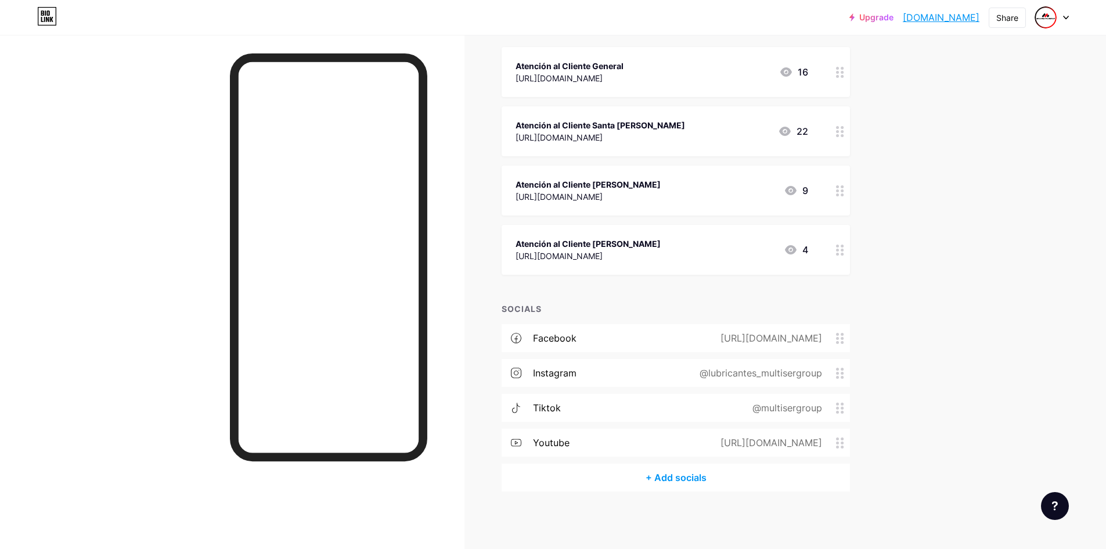
click at [629, 408] on div "tiktok @multisergroup" at bounding box center [676, 408] width 348 height 28
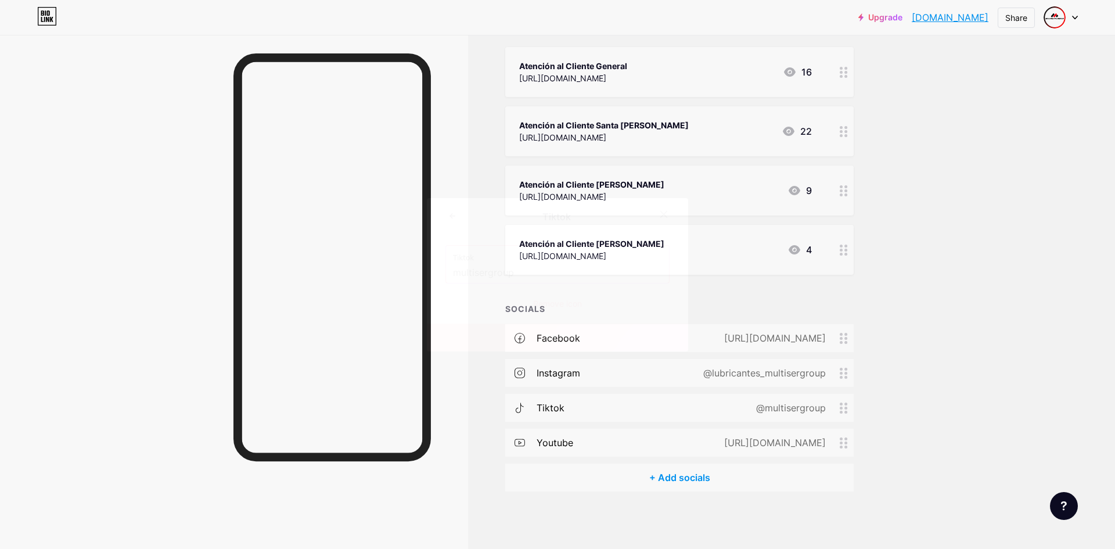
click at [487, 269] on input "multisergroup" at bounding box center [557, 273] width 209 height 20
paste input "https://www.tiktok.com/@multisergroupbolivia"
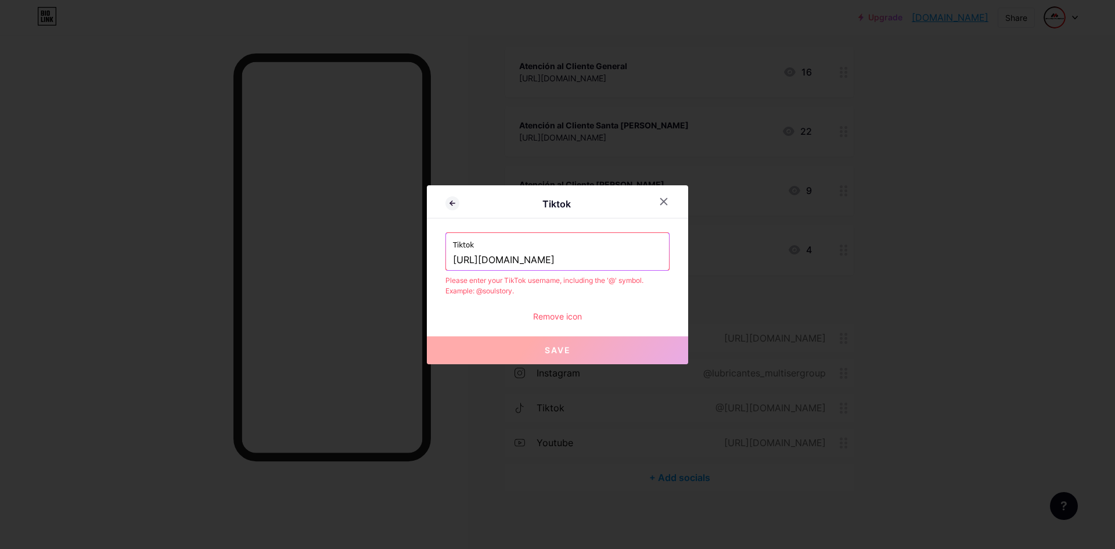
click at [561, 257] on input "https://www.tiktok.com/@multisergroupbolivia" at bounding box center [557, 260] width 209 height 20
click at [566, 257] on input "https://www.tiktok.com/@multisergroupbolivia" at bounding box center [557, 260] width 209 height 20
drag, startPoint x: 567, startPoint y: 258, endPoint x: 397, endPoint y: 269, distance: 169.9
click at [397, 269] on div "Tiktok Tiktok https://www.tiktok.com/@multisergroupbolivia Please enter your Ti…" at bounding box center [557, 274] width 1115 height 549
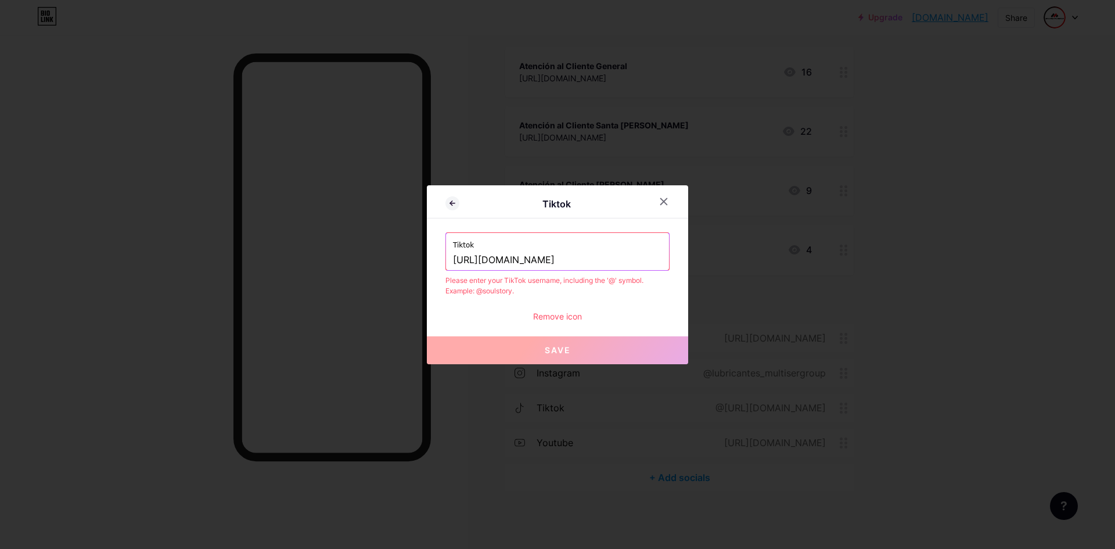
click at [609, 258] on input "https://www.tiktok.com/@multisergroupbolivia" at bounding box center [557, 260] width 209 height 20
drag, startPoint x: 570, startPoint y: 261, endPoint x: 427, endPoint y: 262, distance: 143.4
click at [427, 262] on div "Tiktok Tiktok https://www.tiktok.com/@multisergroupbolivia Please enter your Ti…" at bounding box center [557, 274] width 261 height 179
click at [553, 258] on input "multisergroupbolivia" at bounding box center [557, 260] width 209 height 20
type input "multisergroupbolivia"
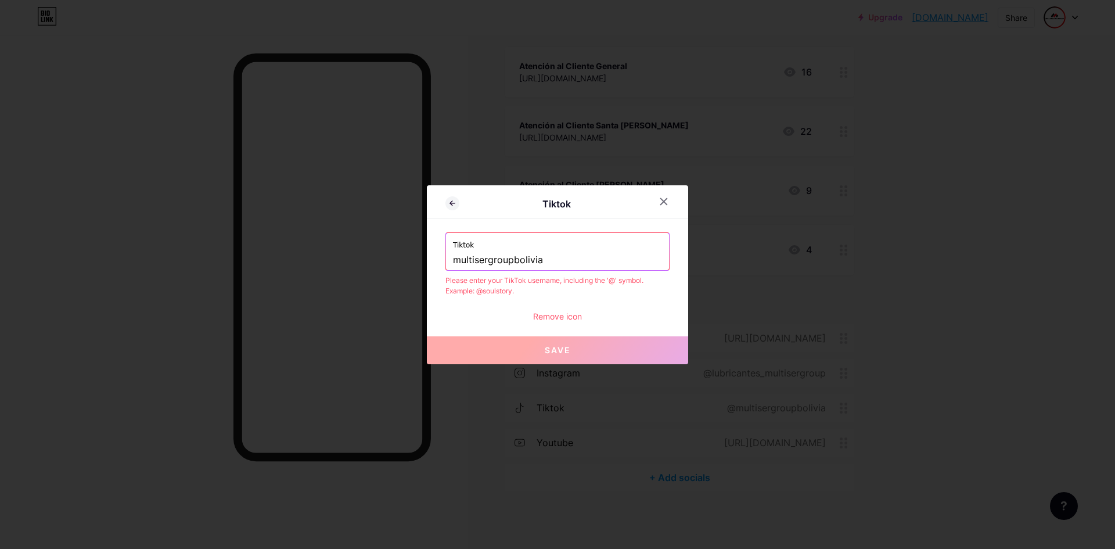
click at [569, 322] on div "Remove icon" at bounding box center [557, 316] width 224 height 12
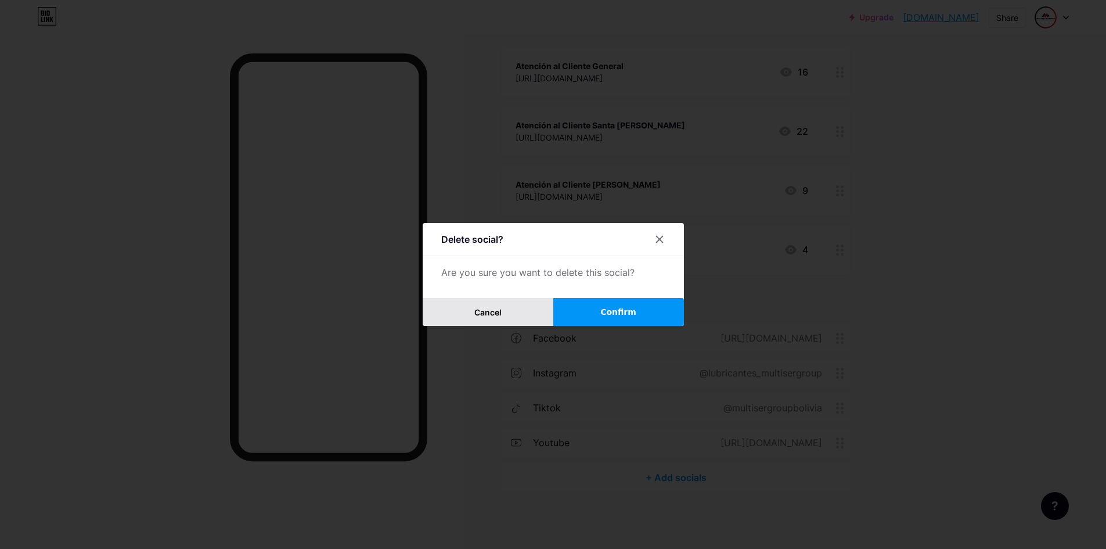
click at [524, 309] on button "Cancel" at bounding box center [488, 312] width 131 height 28
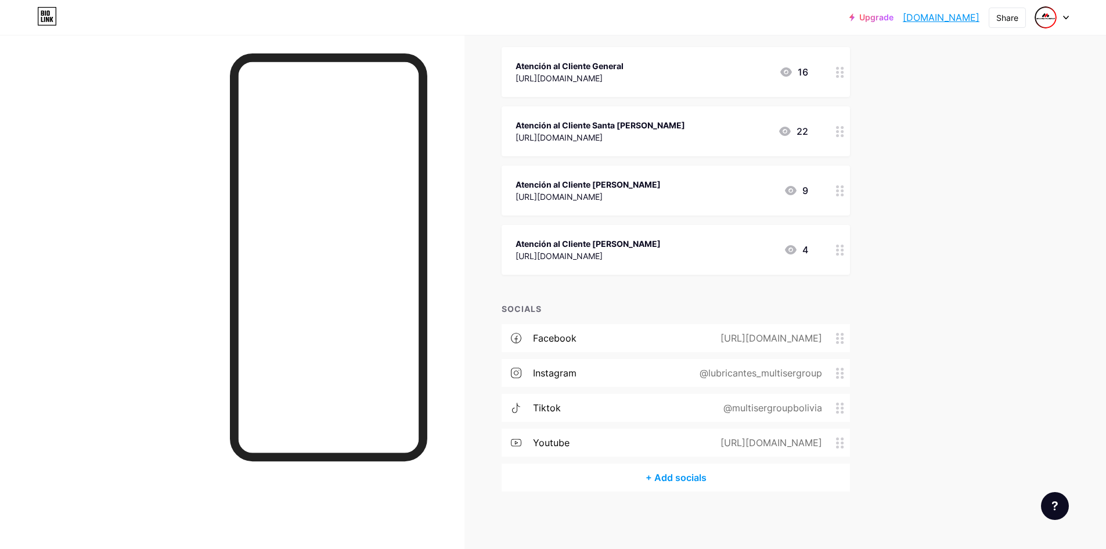
click at [773, 407] on div "@multisergroupbolivia" at bounding box center [770, 408] width 131 height 14
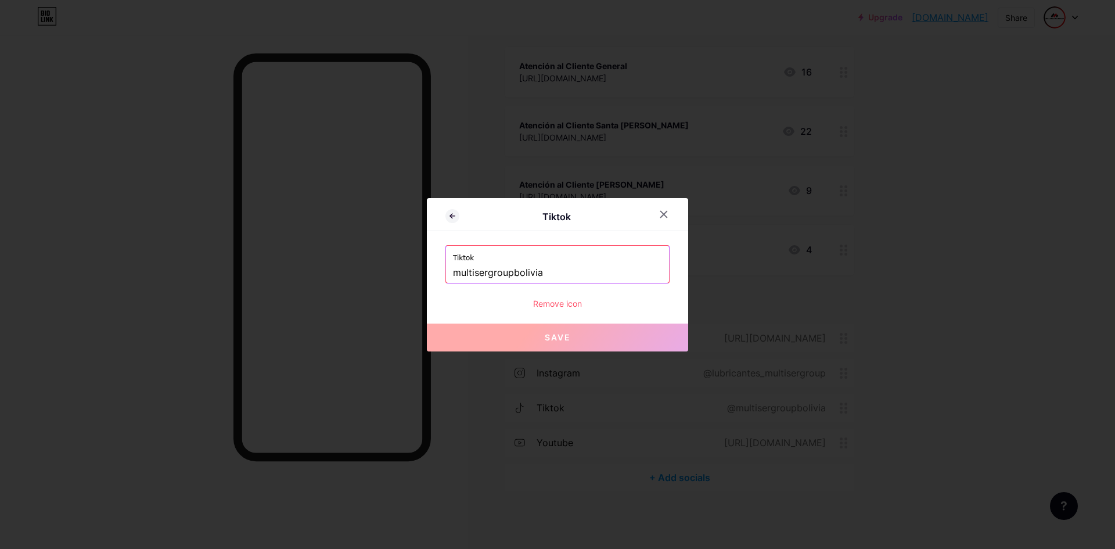
click at [516, 275] on input "multisergroupbolivia" at bounding box center [557, 273] width 209 height 20
click at [536, 276] on input "multisergroupbolivia" at bounding box center [557, 273] width 209 height 20
drag, startPoint x: 547, startPoint y: 277, endPoint x: 509, endPoint y: 277, distance: 38.3
click at [509, 277] on input "multisergroupbolivia" at bounding box center [557, 273] width 209 height 20
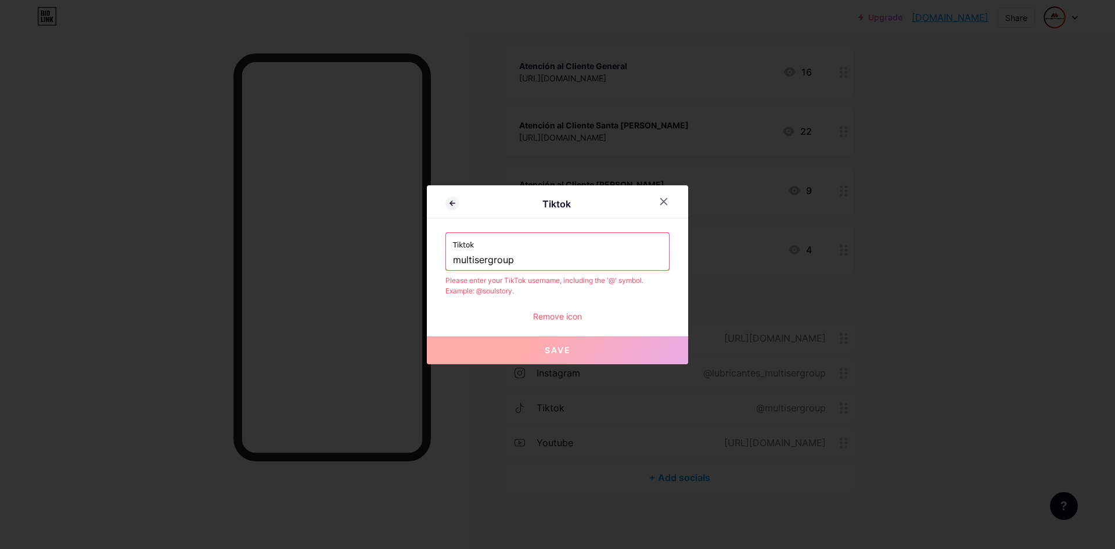
type input "multisergroup"
click at [626, 236] on label "Tiktok" at bounding box center [557, 241] width 209 height 17
click at [607, 352] on button "Save" at bounding box center [557, 350] width 261 height 28
click at [456, 258] on input "multisergroupbolivia" at bounding box center [557, 260] width 209 height 20
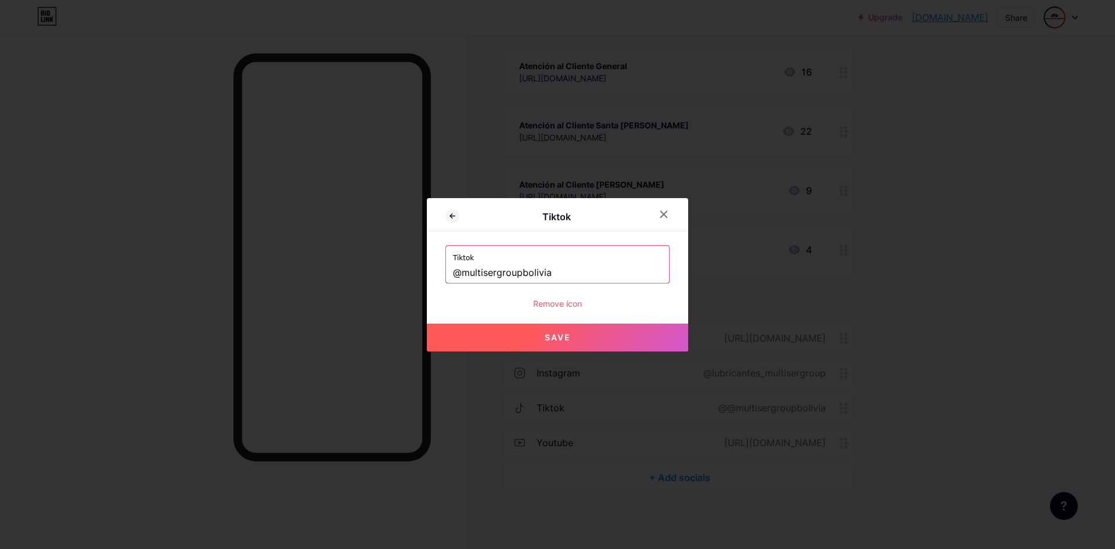
click at [614, 343] on button "Save" at bounding box center [557, 337] width 261 height 28
type input "https://tiktok.com/@multisergroupbolivia"
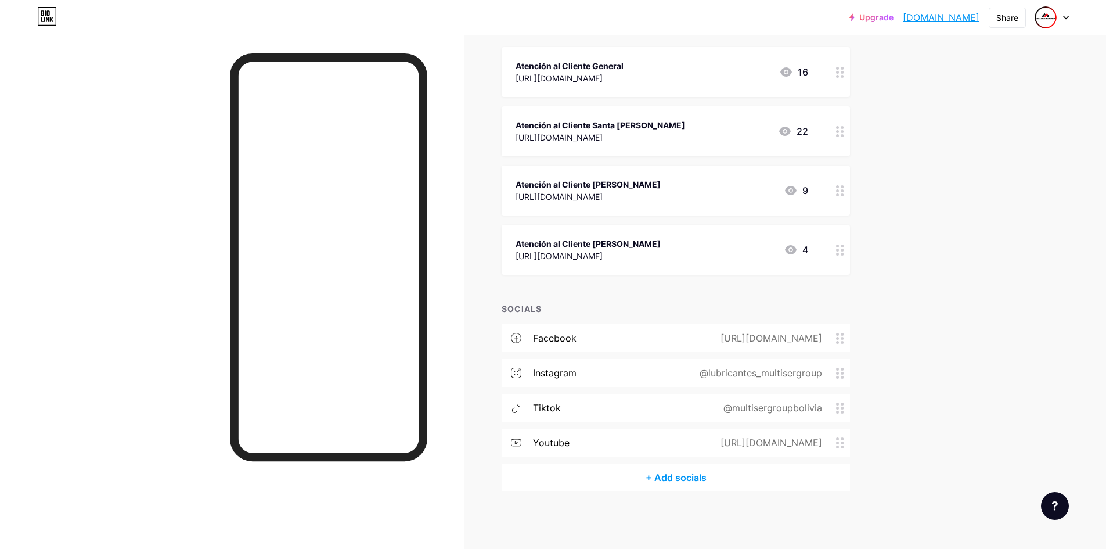
click at [404, 55] on div at bounding box center [328, 257] width 197 height 408
